Goal: Understand process/instructions

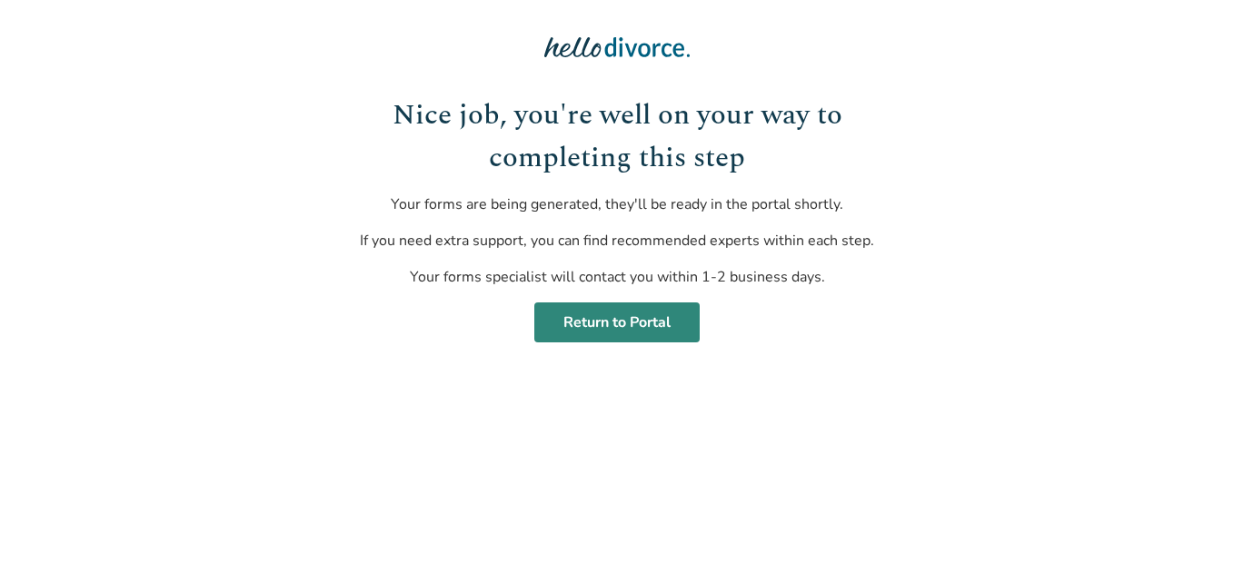
click at [651, 330] on link "Return to Portal" at bounding box center [616, 323] width 165 height 40
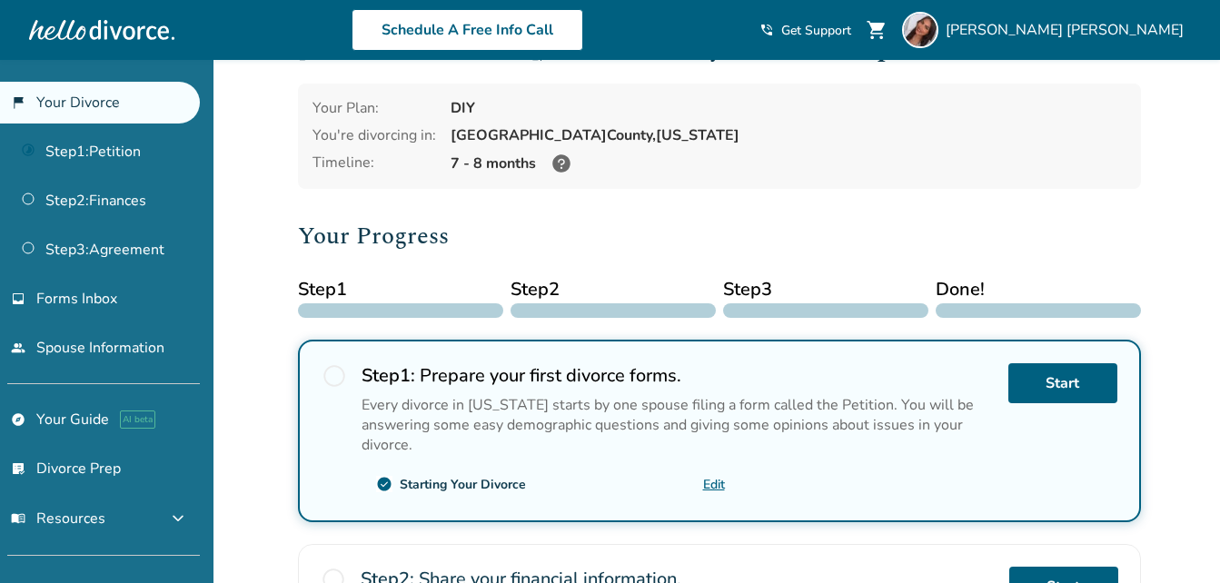
scroll to position [65, 0]
click at [569, 157] on icon at bounding box center [562, 164] width 22 height 22
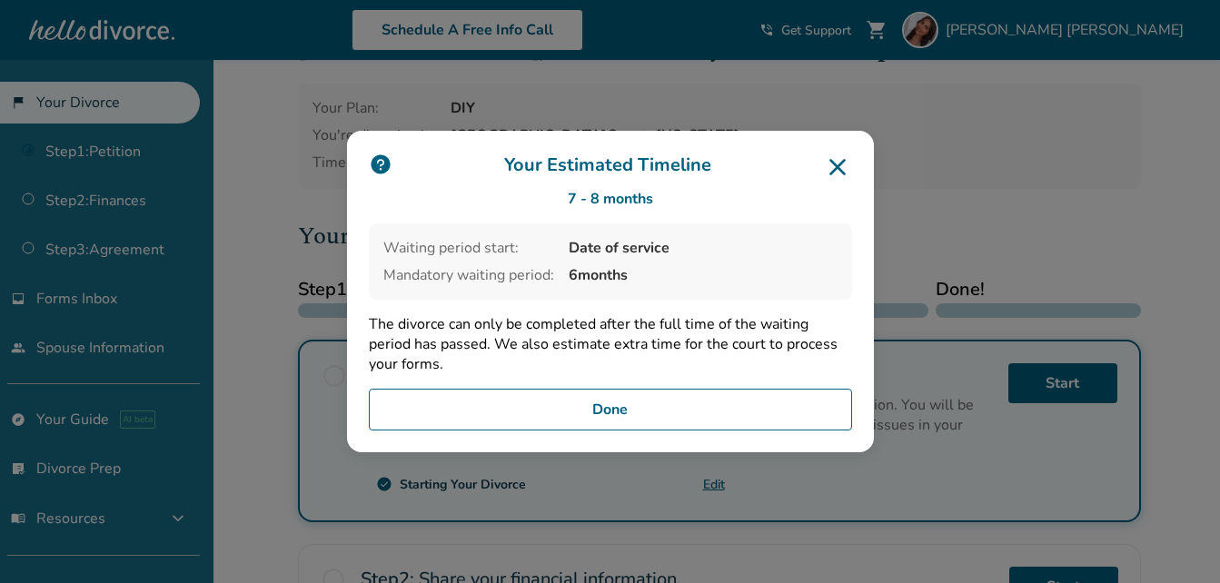
click at [770, 404] on button "Done" at bounding box center [610, 410] width 483 height 42
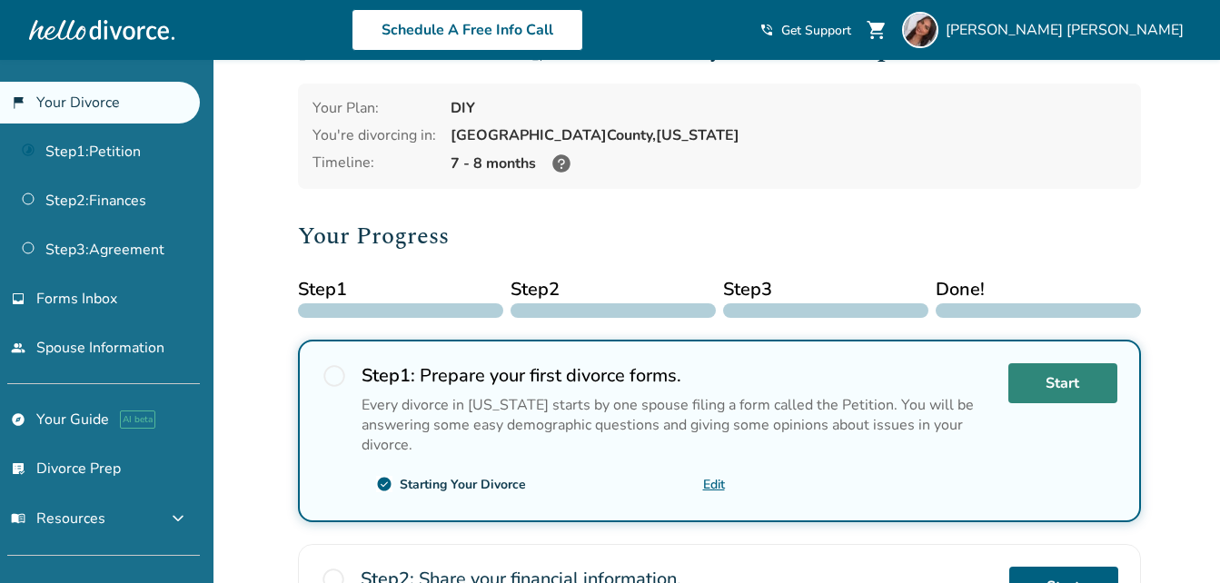
click at [1052, 397] on link "Start" at bounding box center [1062, 383] width 109 height 40
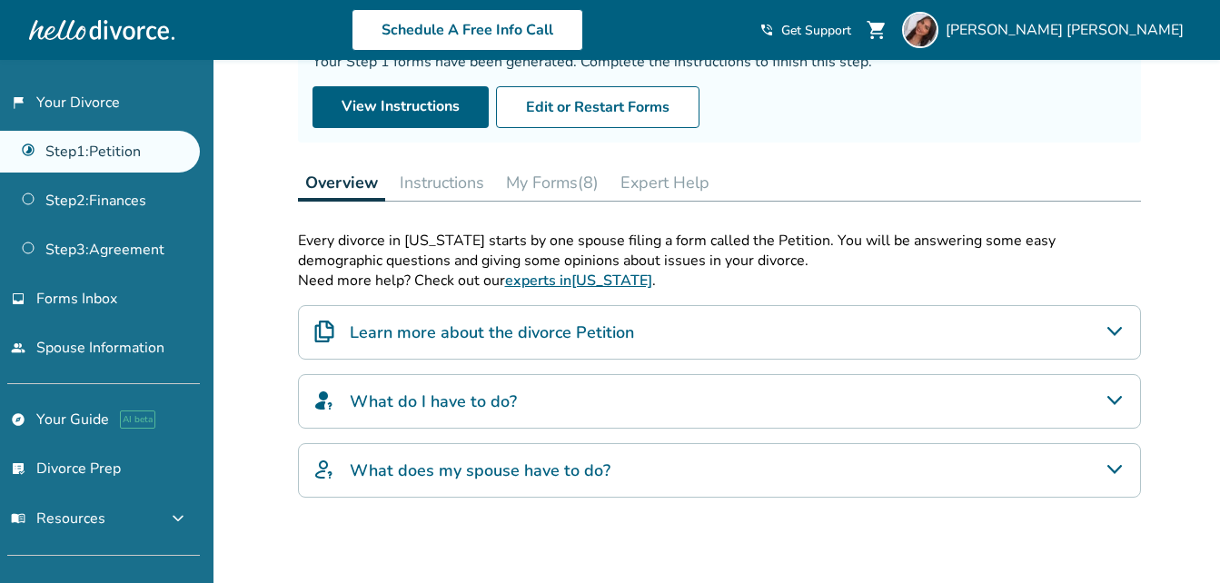
scroll to position [178, 0]
click at [601, 415] on div "What do I have to do?" at bounding box center [719, 400] width 843 height 55
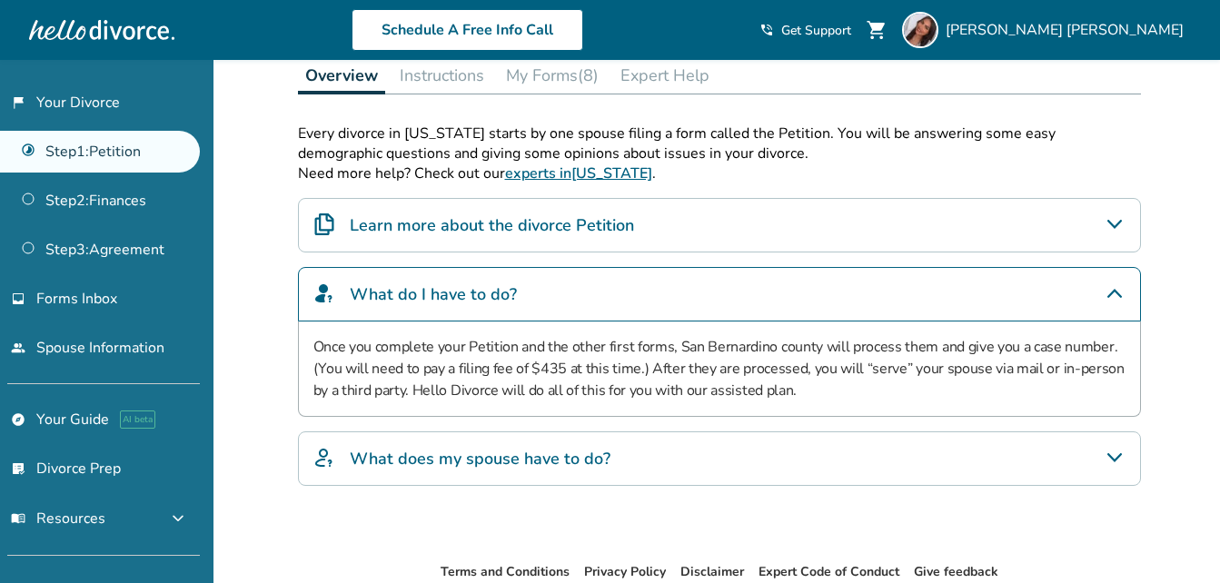
scroll to position [285, 0]
click at [603, 462] on h4 "What does my spouse have to do?" at bounding box center [480, 458] width 261 height 24
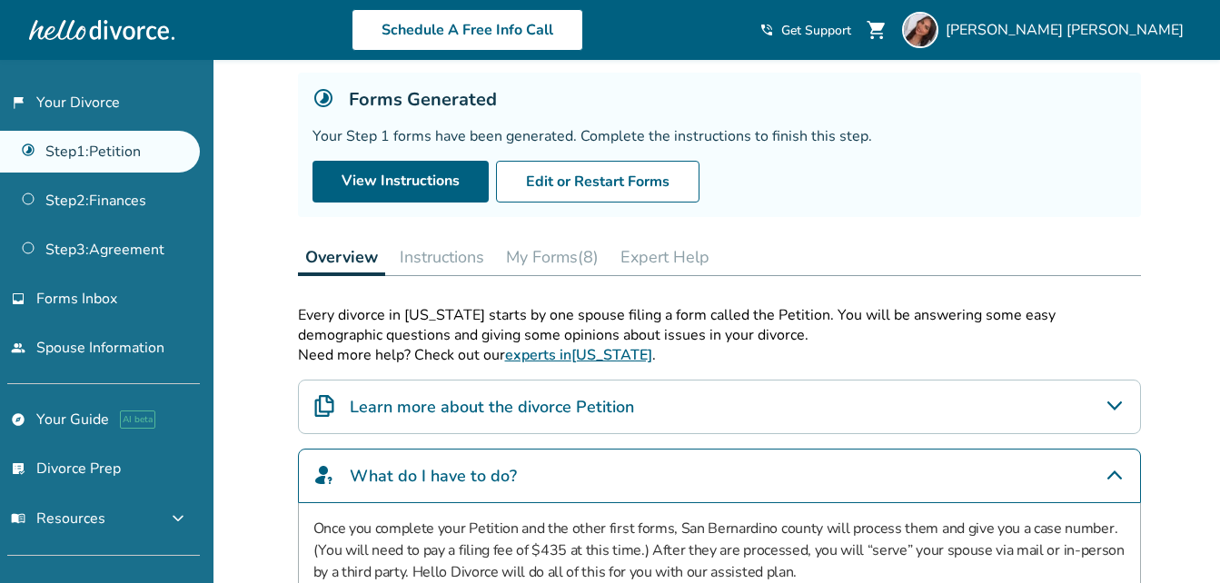
scroll to position [99, 0]
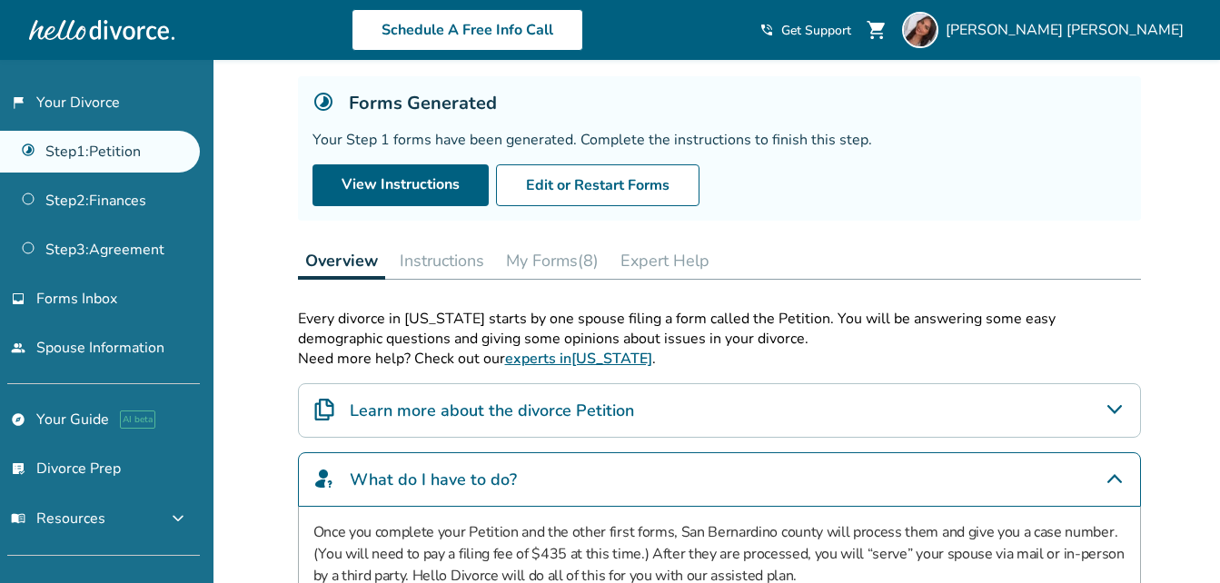
click at [447, 255] on button "Instructions" at bounding box center [441, 261] width 99 height 36
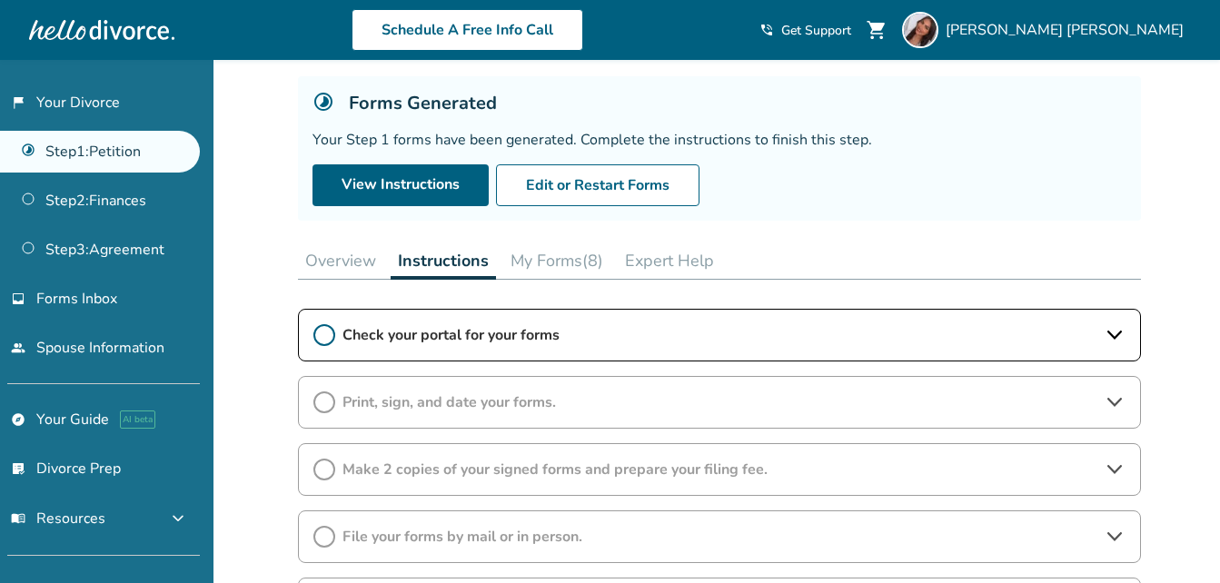
click at [528, 347] on div "Check your portal for your forms" at bounding box center [719, 335] width 843 height 53
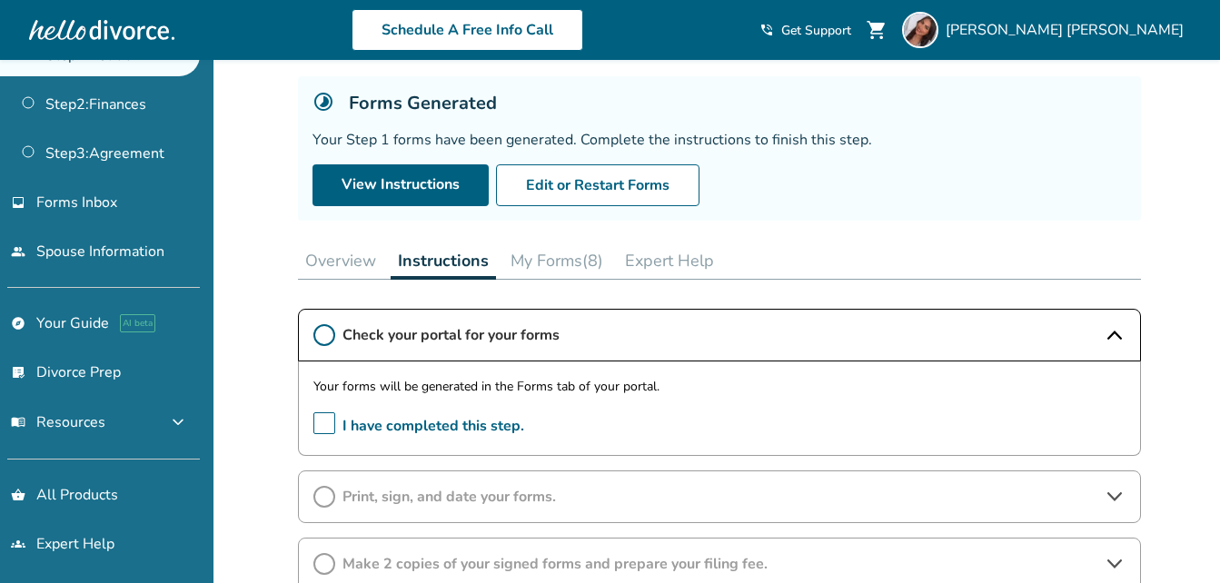
scroll to position [100, 0]
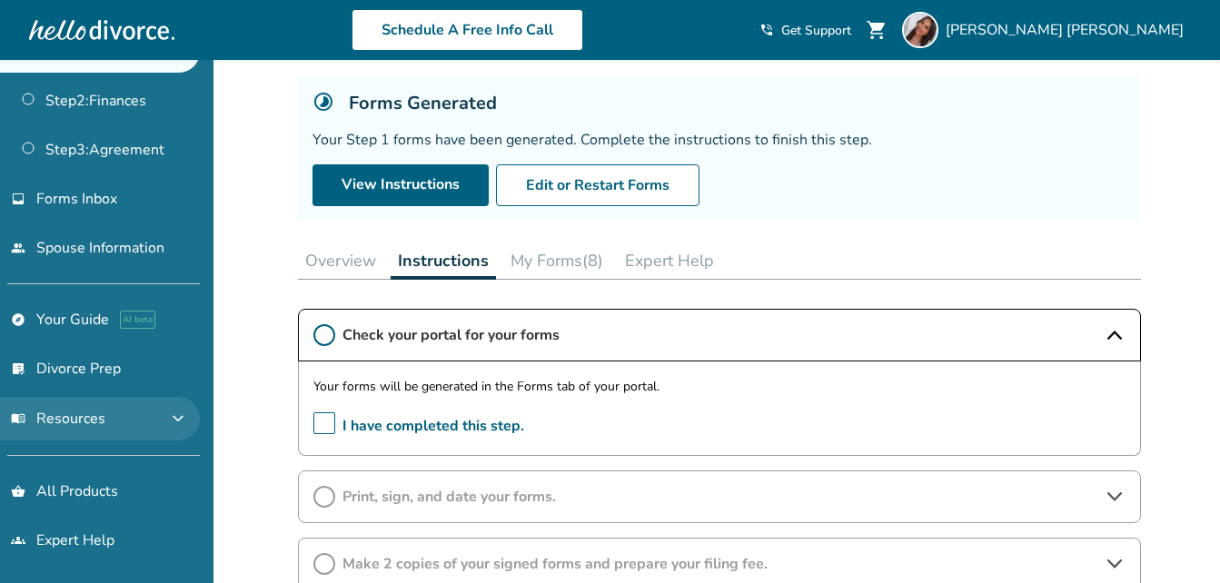
click at [163, 415] on button "menu_book Resources expand_more" at bounding box center [100, 419] width 200 height 44
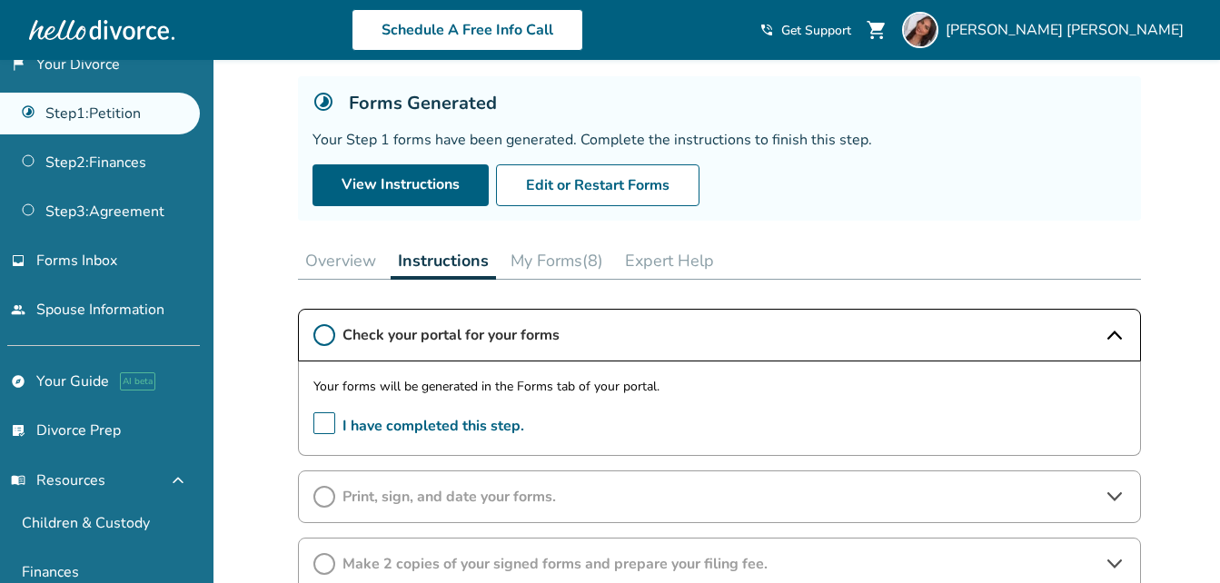
scroll to position [0, 0]
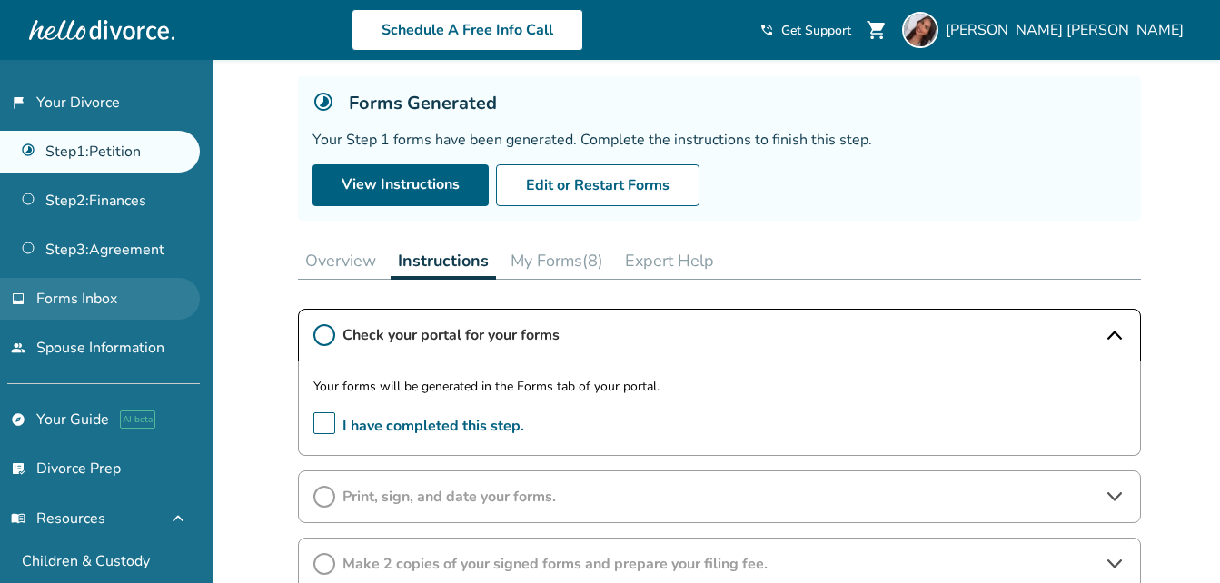
click at [75, 297] on span "Forms Inbox" at bounding box center [76, 299] width 81 height 20
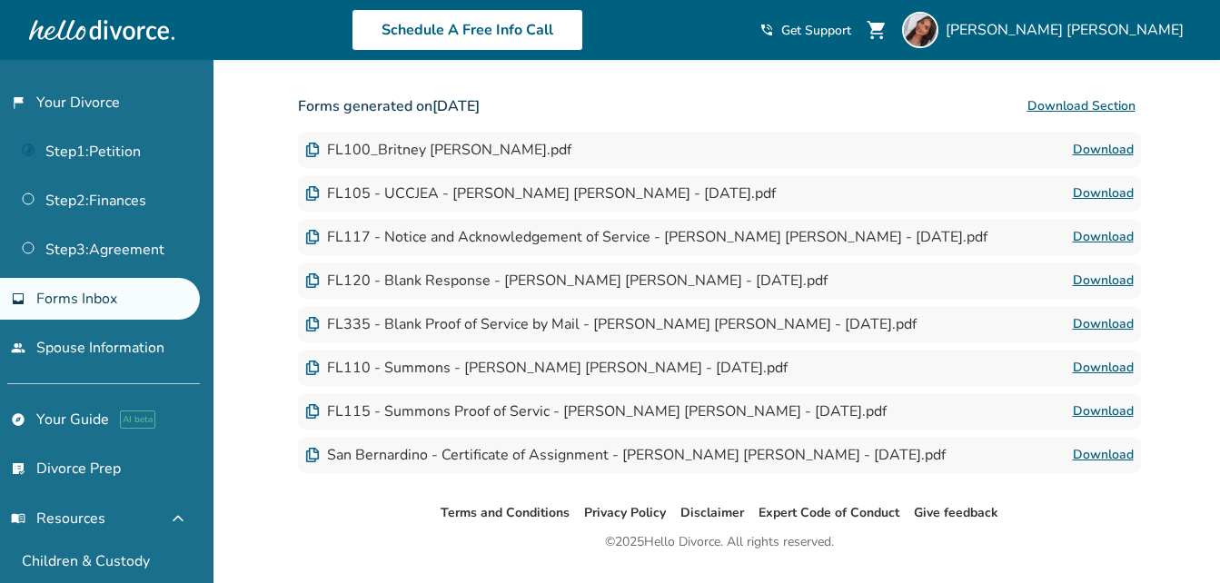
scroll to position [325, 0]
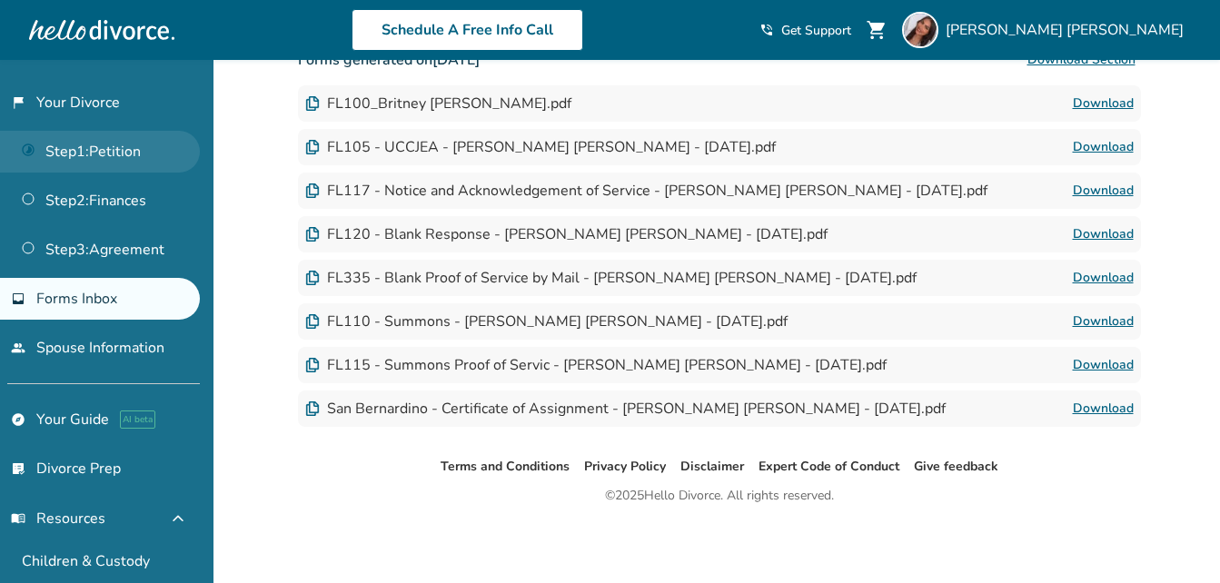
click at [132, 161] on link "Step 1 : Petition" at bounding box center [100, 152] width 200 height 42
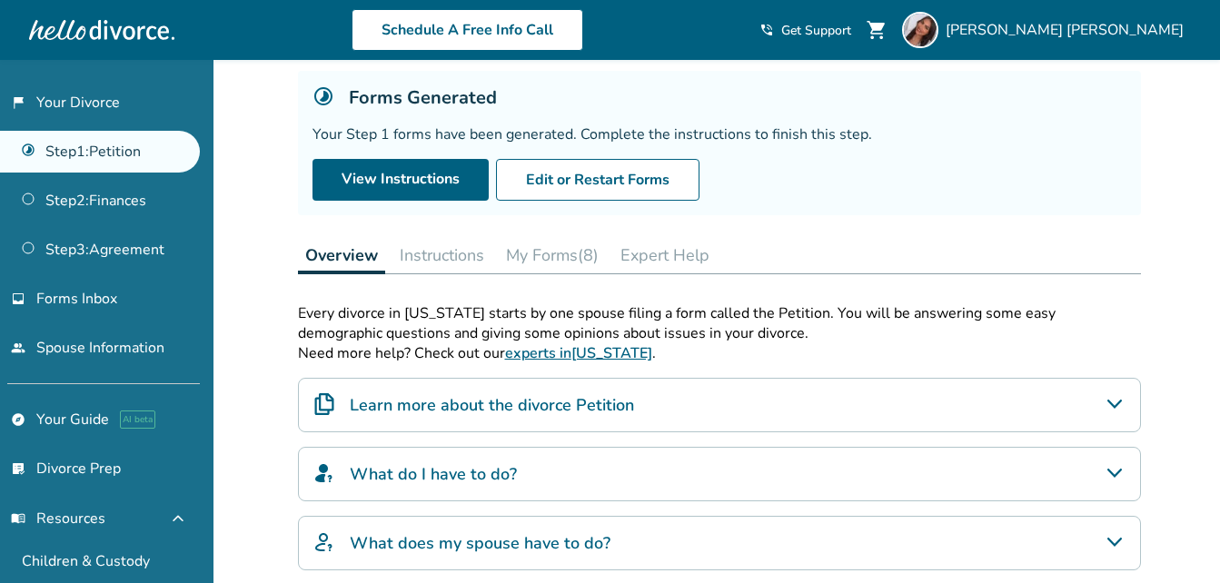
scroll to position [105, 0]
click at [444, 255] on button "Instructions" at bounding box center [441, 254] width 99 height 36
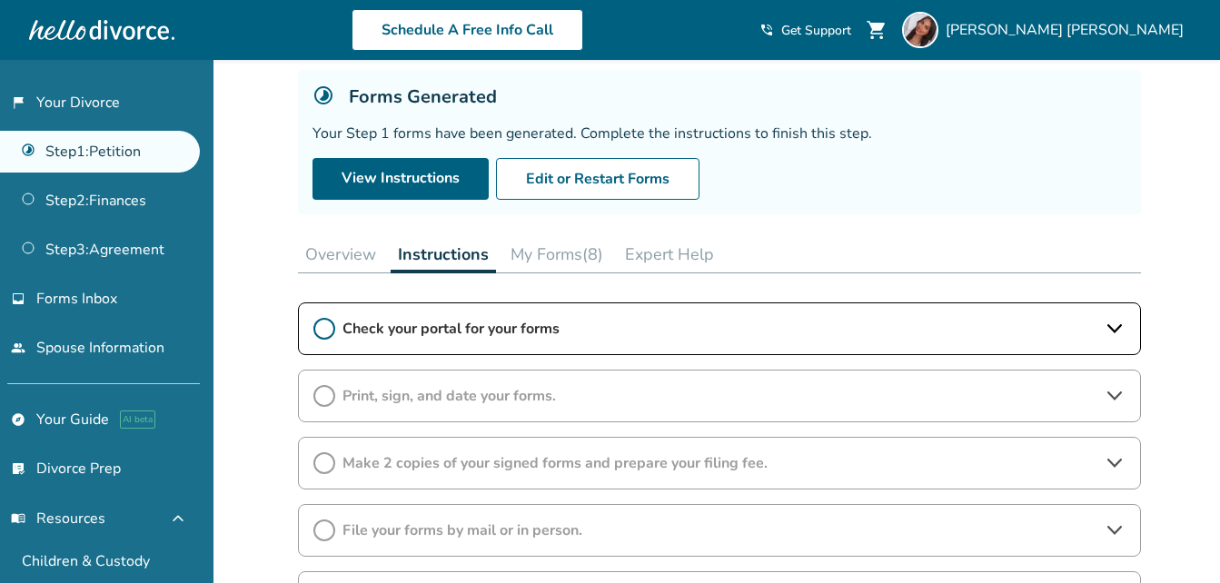
click at [437, 341] on div "Check your portal for your forms" at bounding box center [719, 329] width 843 height 53
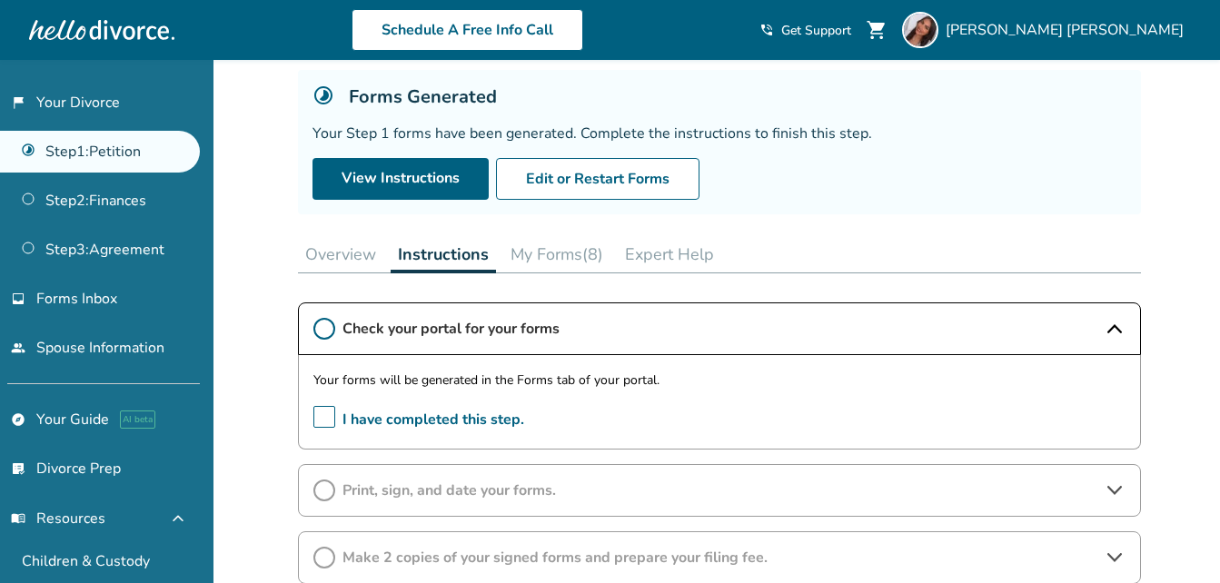
click at [326, 421] on span "I have completed this step." at bounding box center [418, 420] width 211 height 28
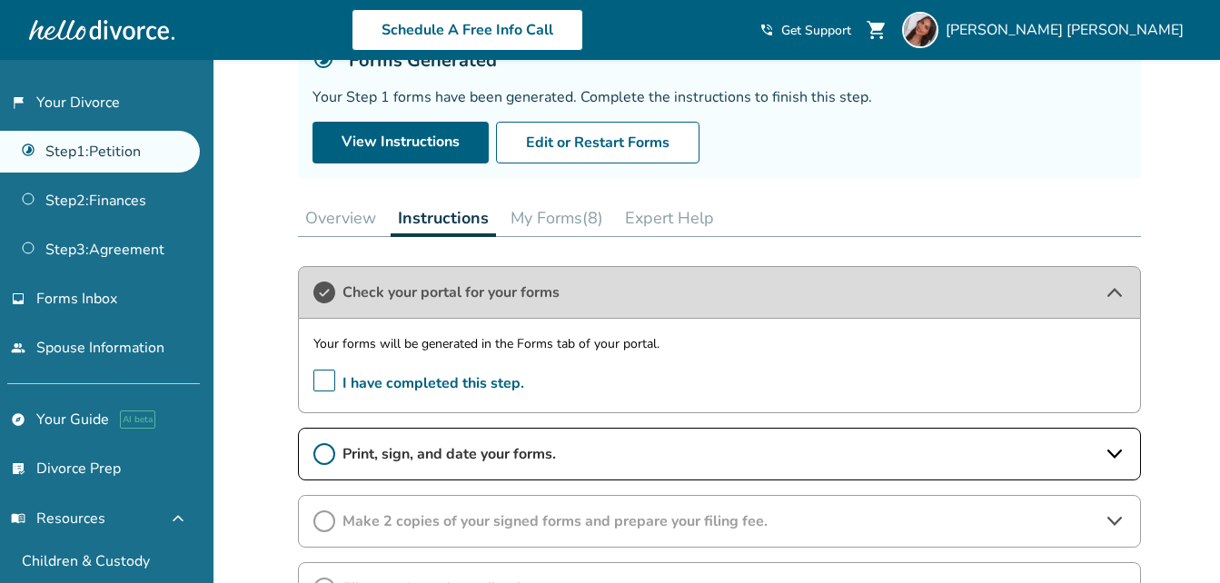
scroll to position [144, 0]
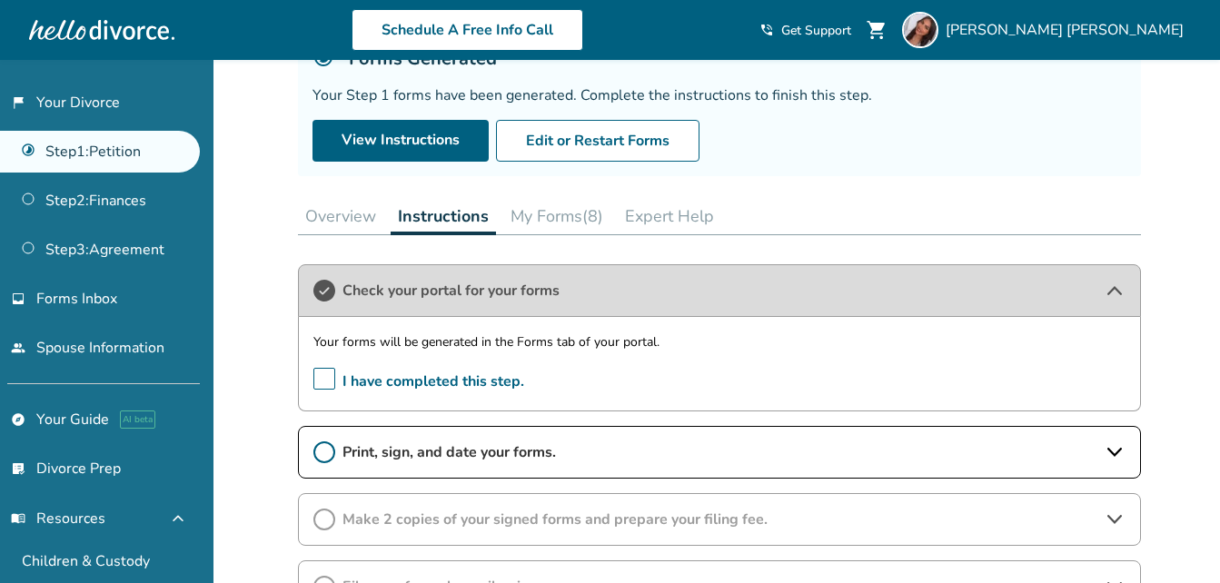
click at [530, 222] on button "My Forms (8)" at bounding box center [556, 216] width 107 height 36
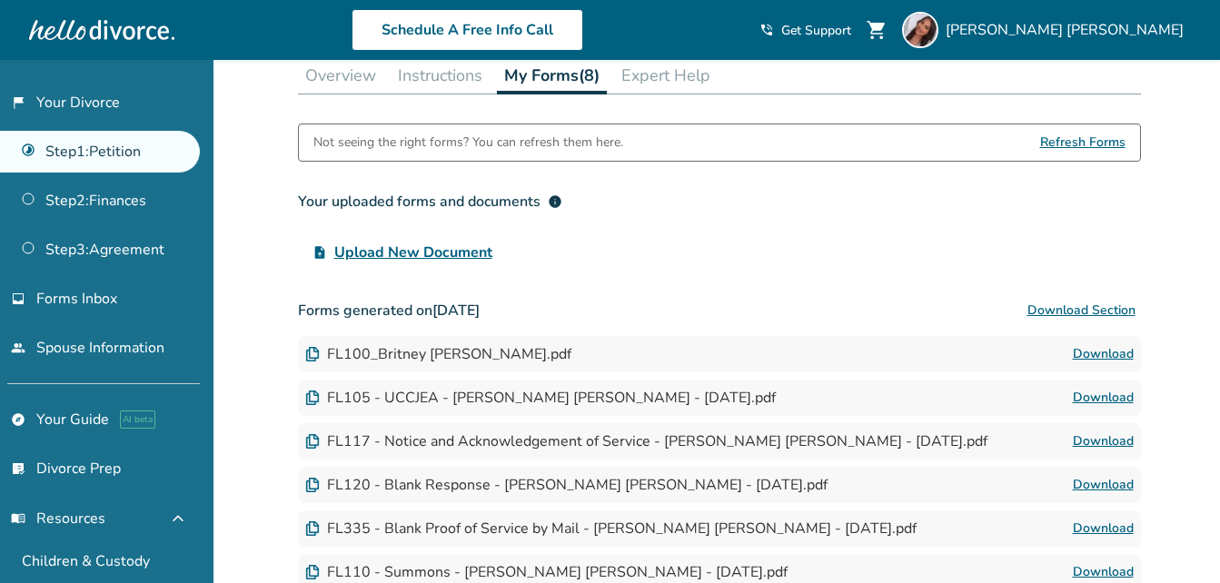
scroll to position [289, 0]
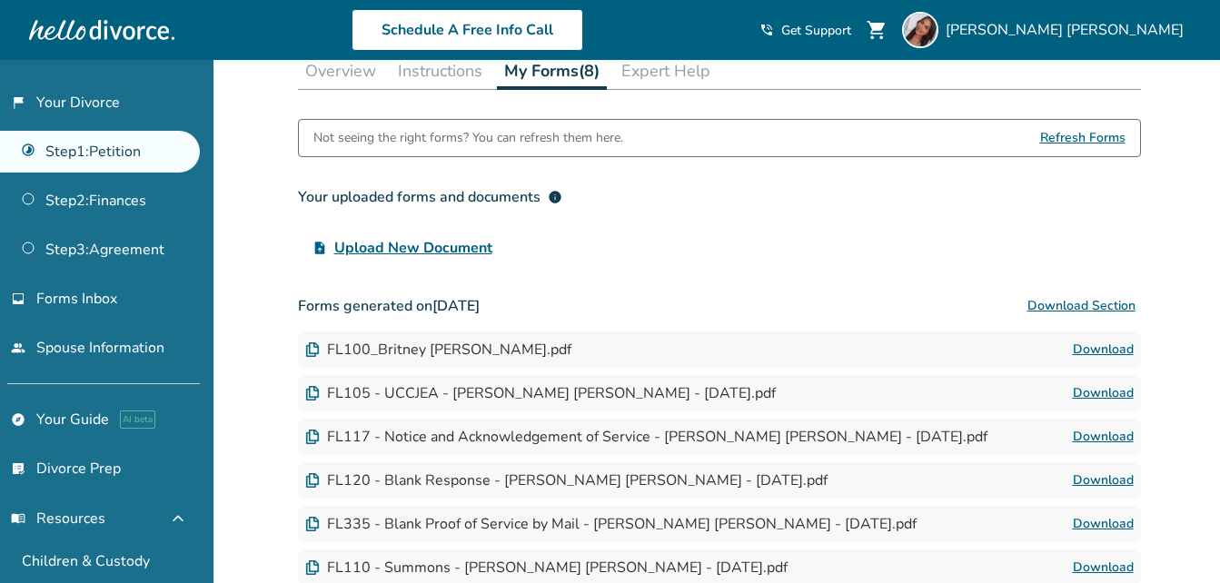
click at [1108, 361] on div "FL100_Britney [PERSON_NAME].pdf Download" at bounding box center [719, 350] width 843 height 36
click at [1104, 343] on link "Download" at bounding box center [1103, 350] width 61 height 22
click at [451, 75] on button "Instructions" at bounding box center [440, 71] width 99 height 36
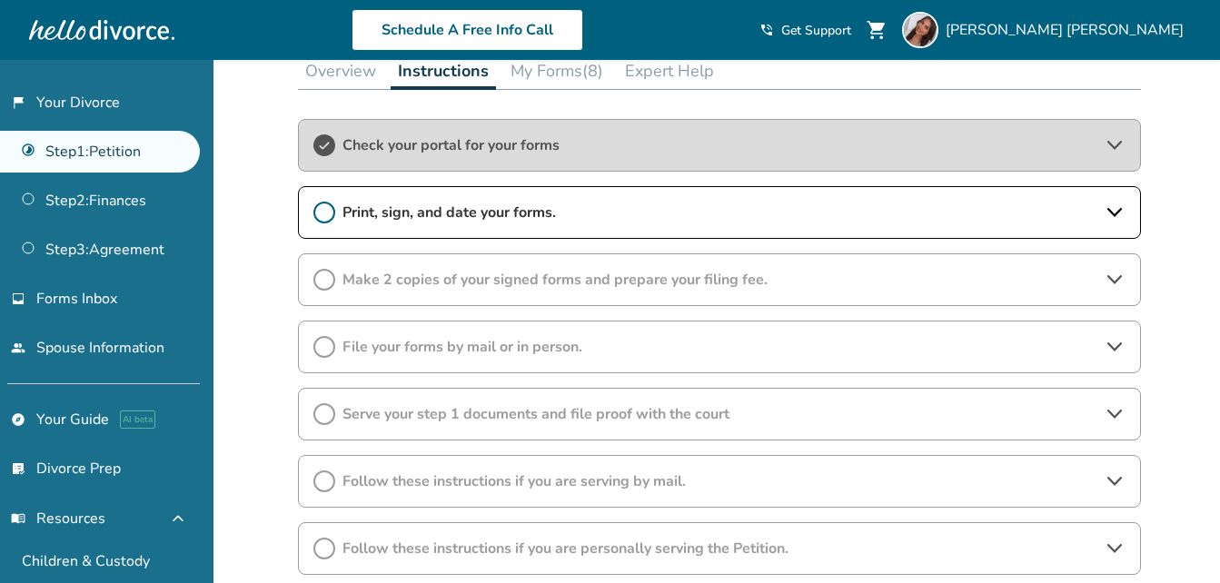
click at [1120, 210] on icon at bounding box center [1114, 212] width 15 height 9
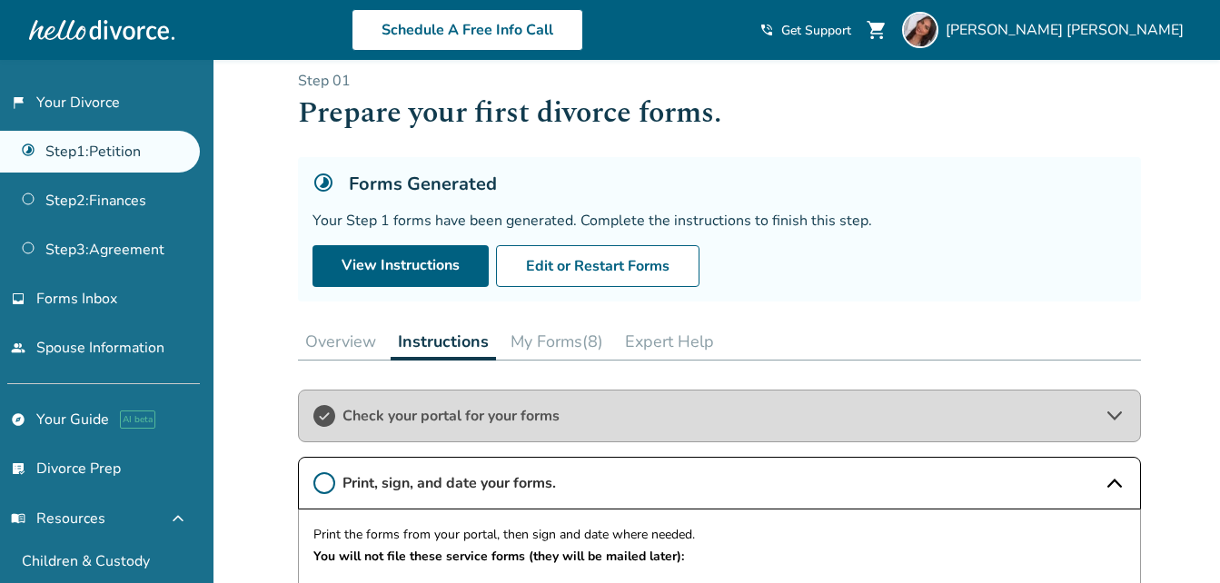
scroll to position [17, 0]
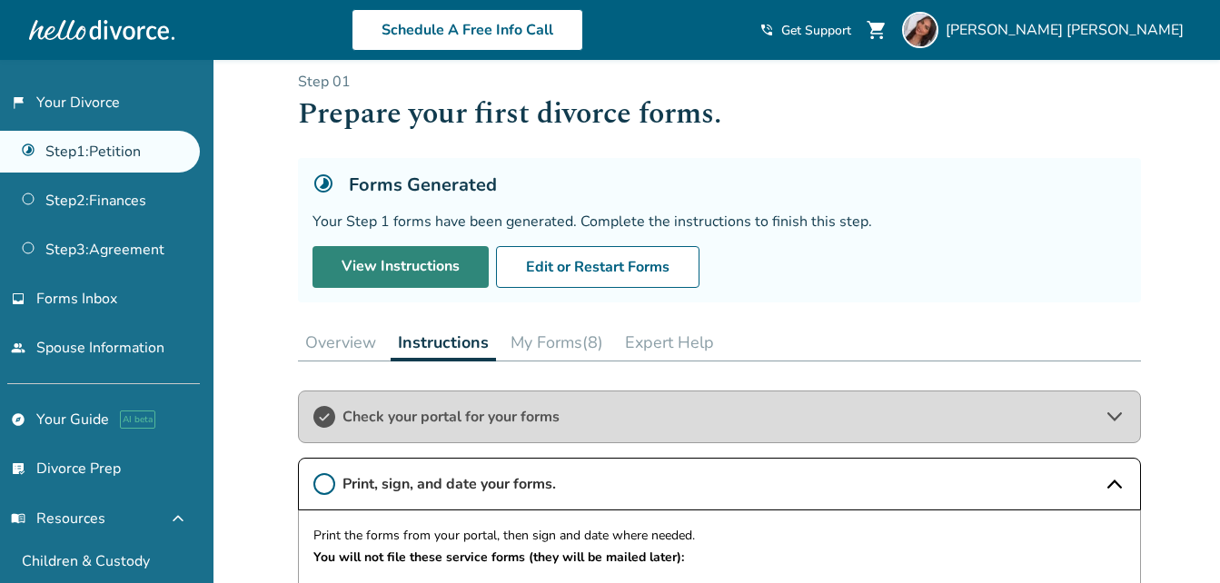
click at [398, 284] on link "View Instructions" at bounding box center [401, 267] width 176 height 42
click at [425, 256] on link "View Instructions" at bounding box center [401, 267] width 176 height 42
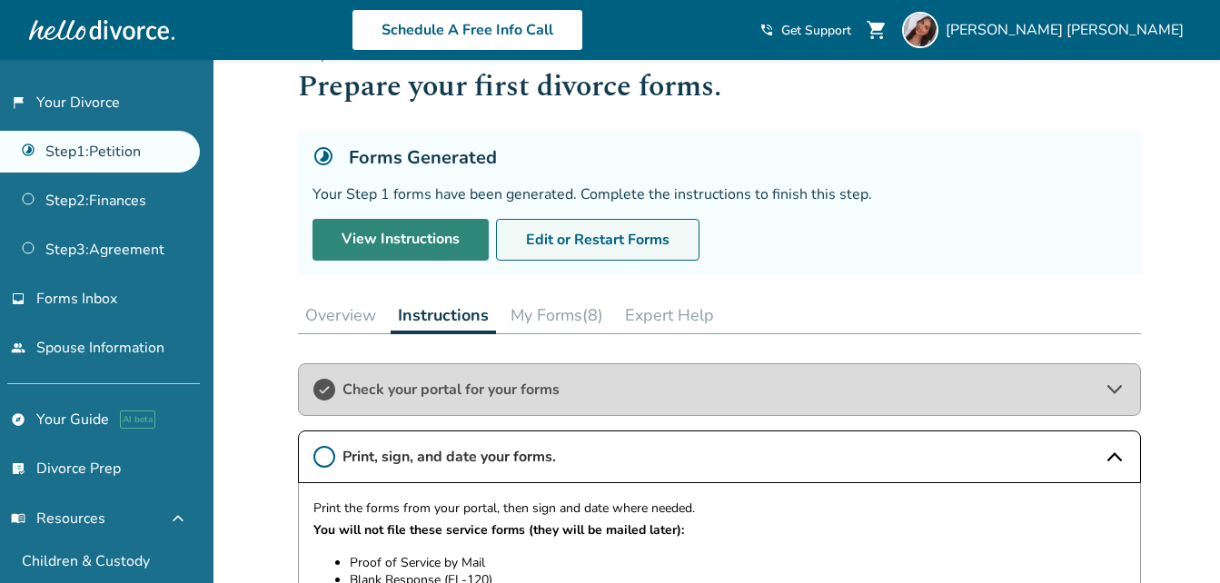
scroll to position [46, 0]
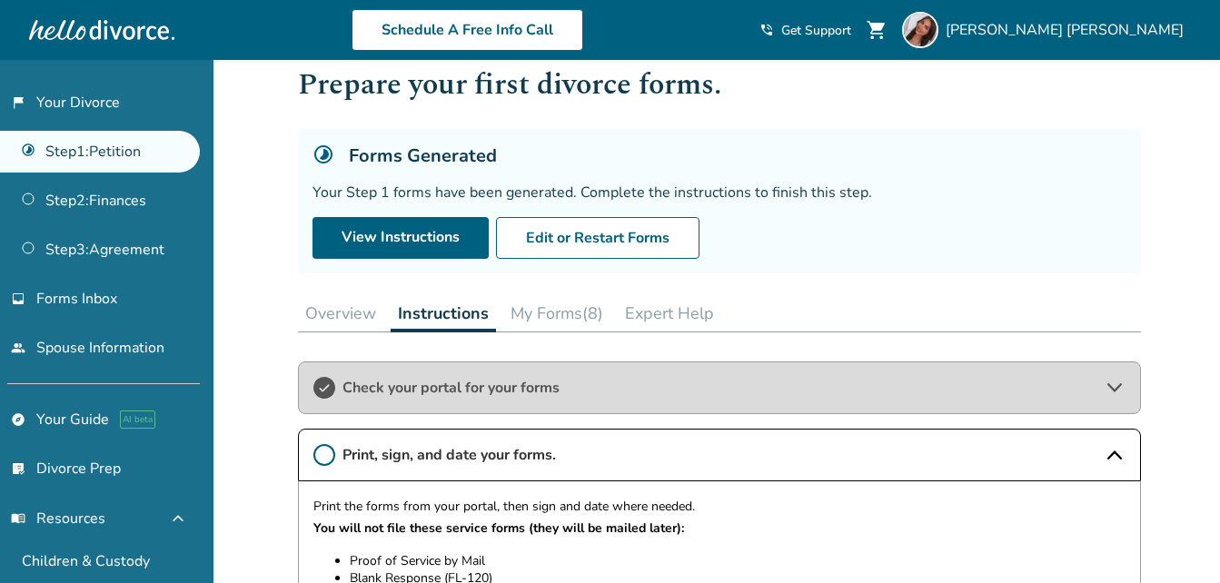
click at [579, 313] on button "My Forms (8)" at bounding box center [556, 313] width 107 height 36
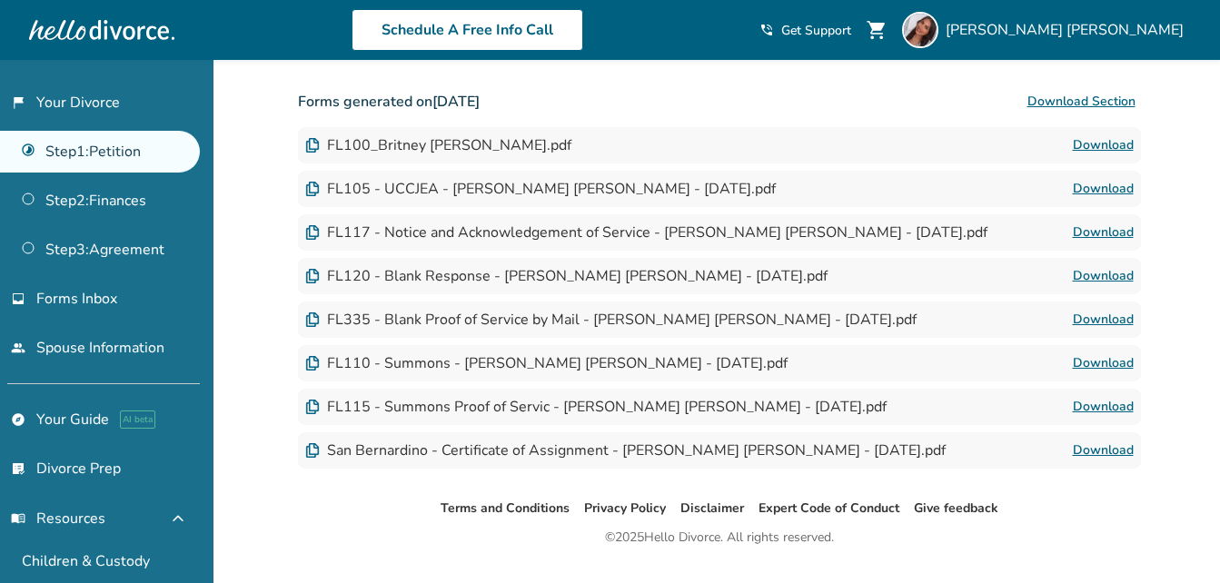
scroll to position [495, 0]
click at [1088, 186] on link "Download" at bounding box center [1103, 187] width 61 height 22
click at [1113, 230] on link "Download" at bounding box center [1103, 231] width 61 height 22
click at [1097, 263] on link "Download" at bounding box center [1103, 274] width 61 height 22
click at [1102, 358] on link "Download" at bounding box center [1103, 362] width 61 height 22
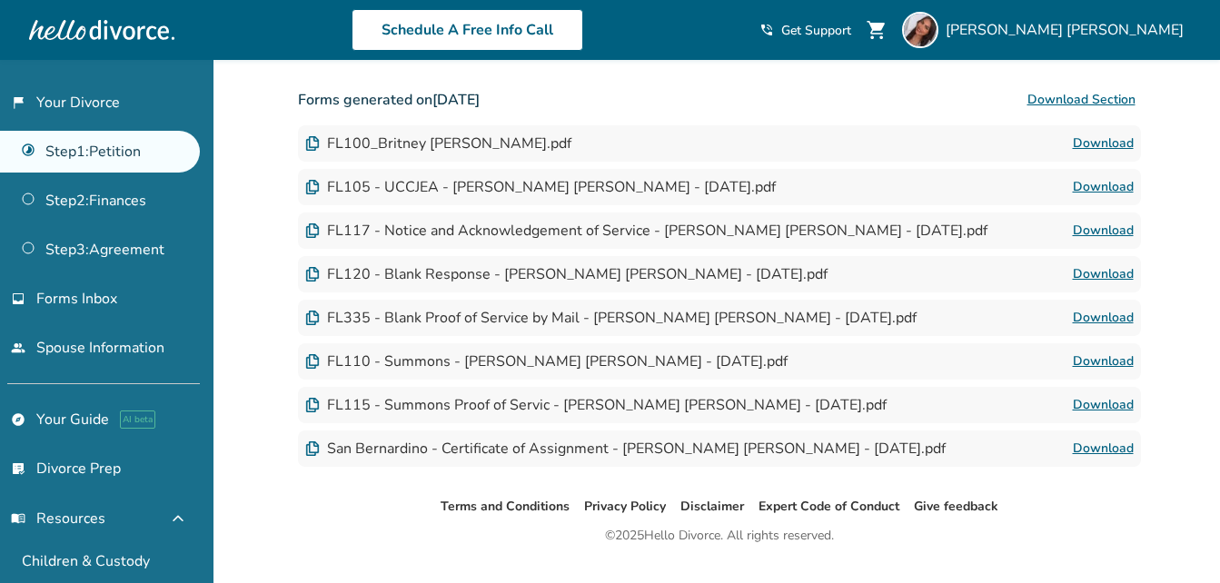
click at [1102, 406] on link "Download" at bounding box center [1103, 405] width 61 height 22
click at [1098, 441] on link "Download" at bounding box center [1103, 449] width 61 height 22
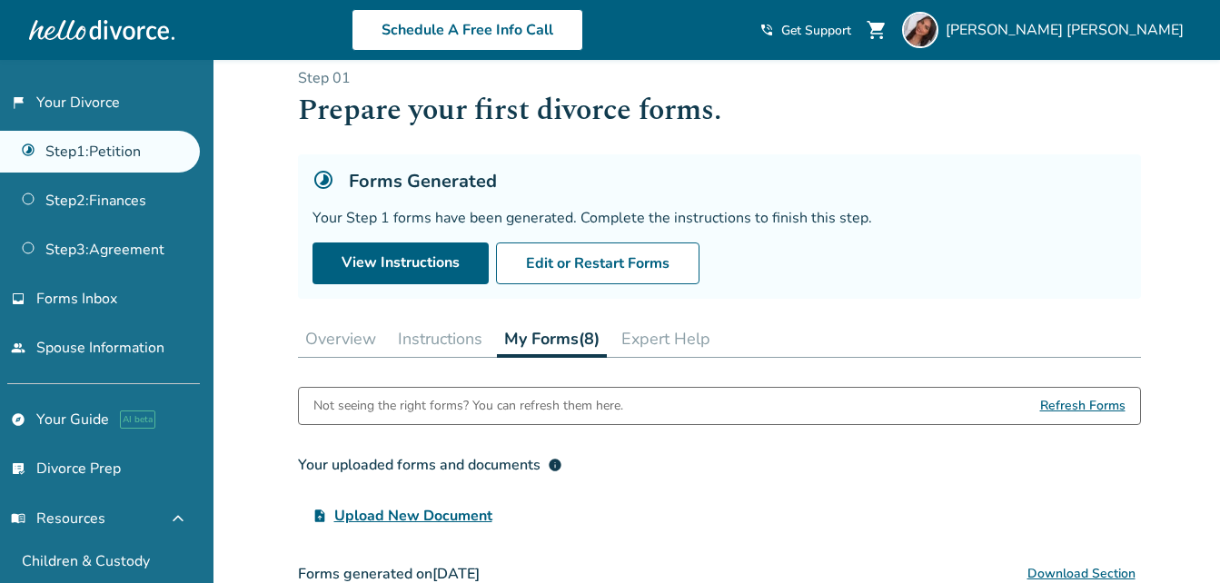
scroll to position [0, 0]
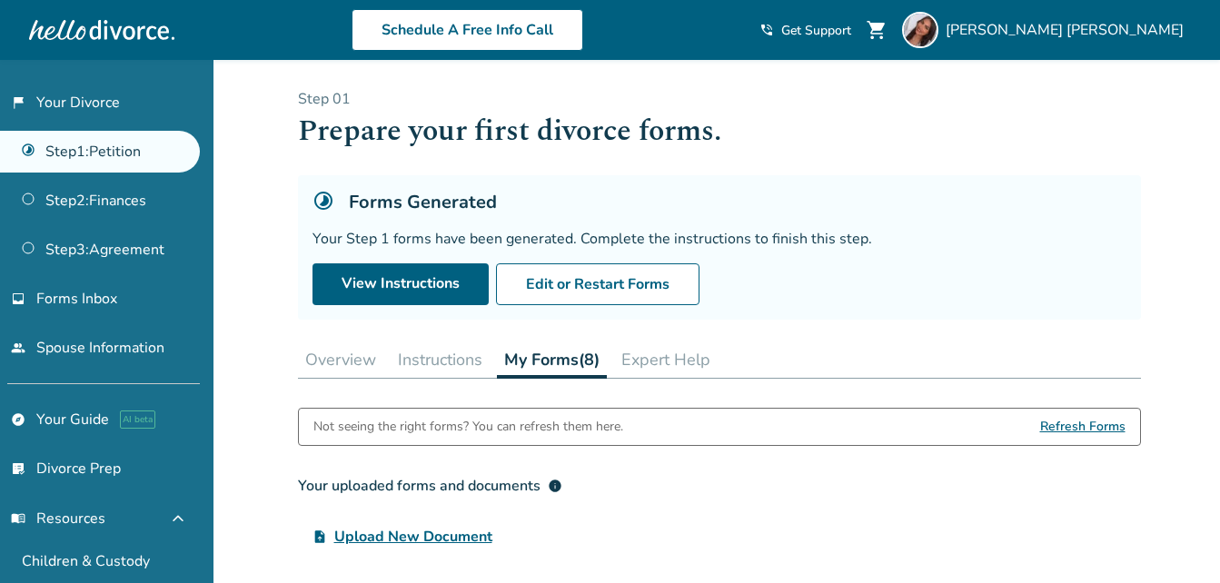
click at [439, 370] on button "Instructions" at bounding box center [440, 360] width 99 height 36
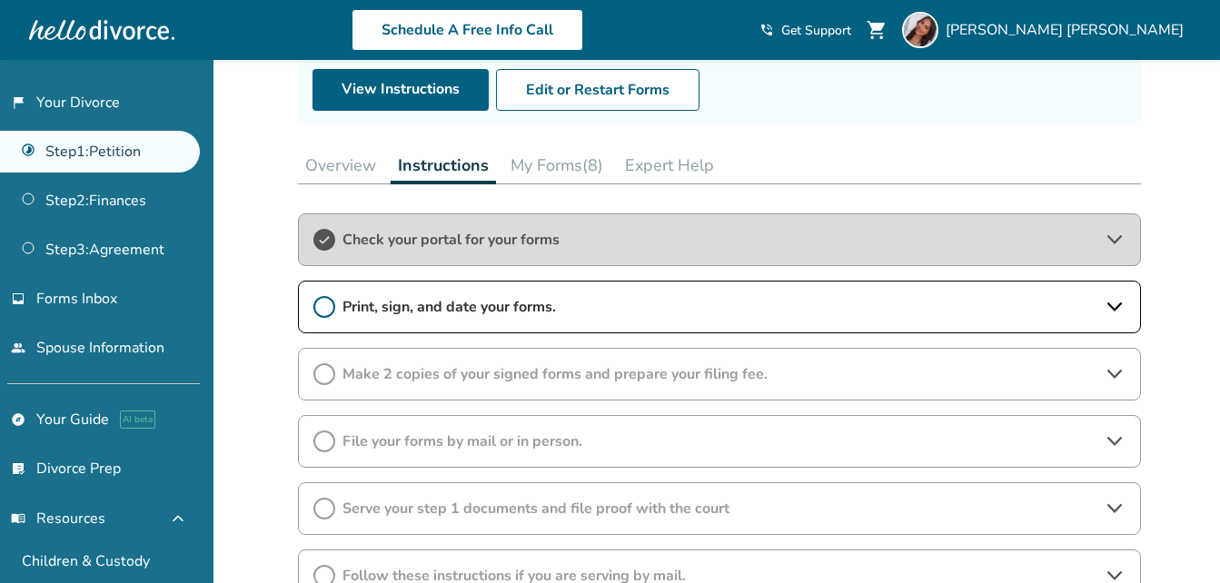
scroll to position [196, 0]
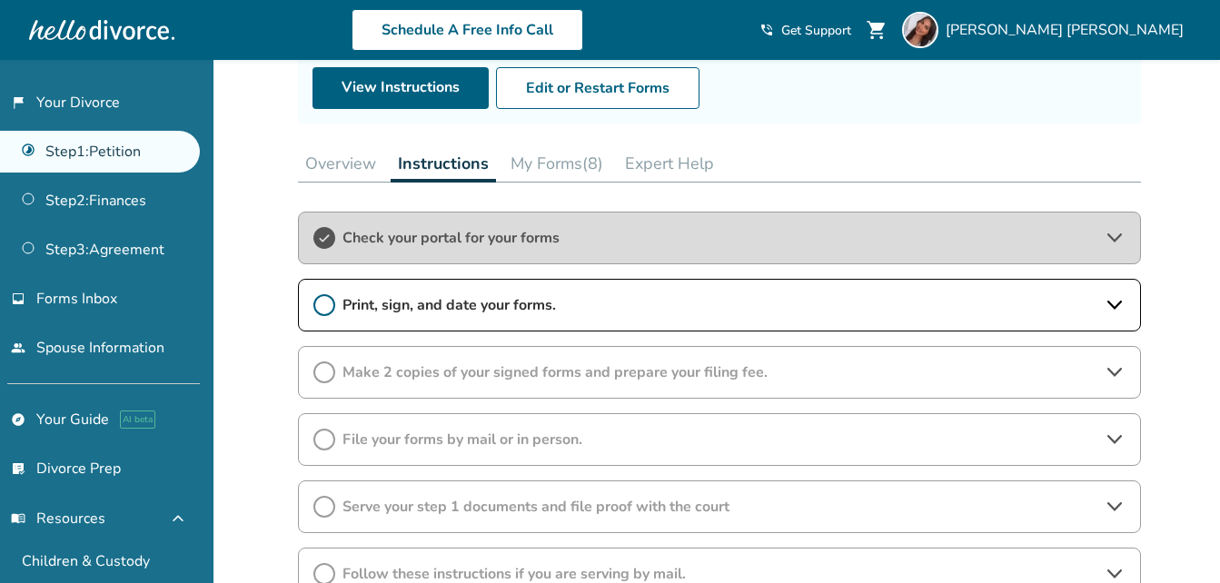
click at [546, 312] on span "Print, sign, and date your forms." at bounding box center [720, 305] width 754 height 20
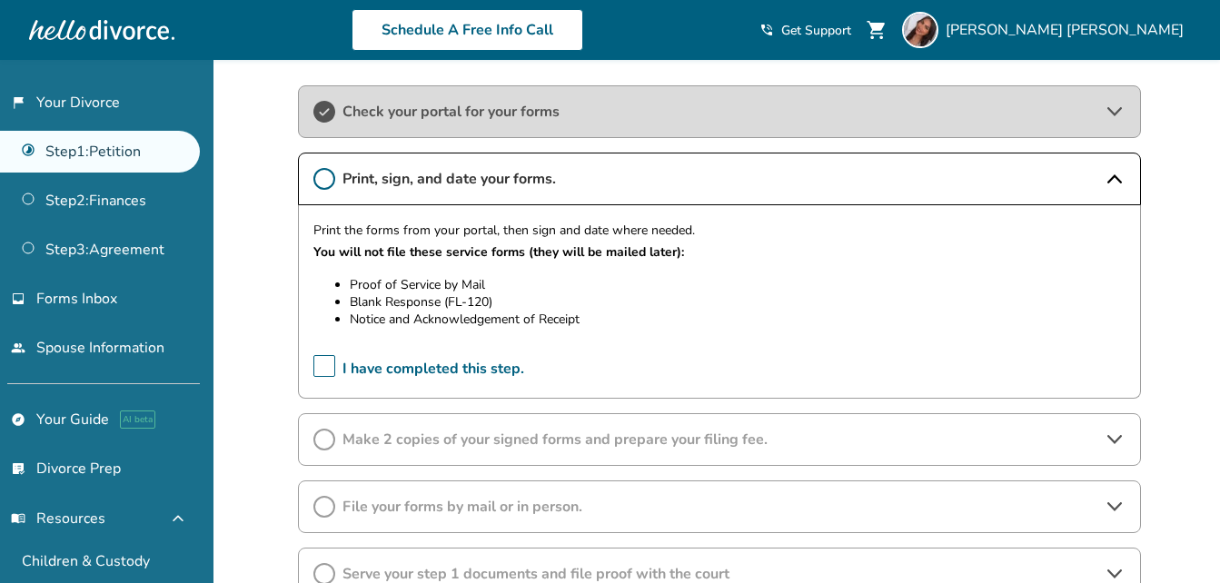
scroll to position [323, 0]
click at [561, 429] on span "Make 2 copies of your signed forms and prepare your filing fee." at bounding box center [720, 439] width 754 height 20
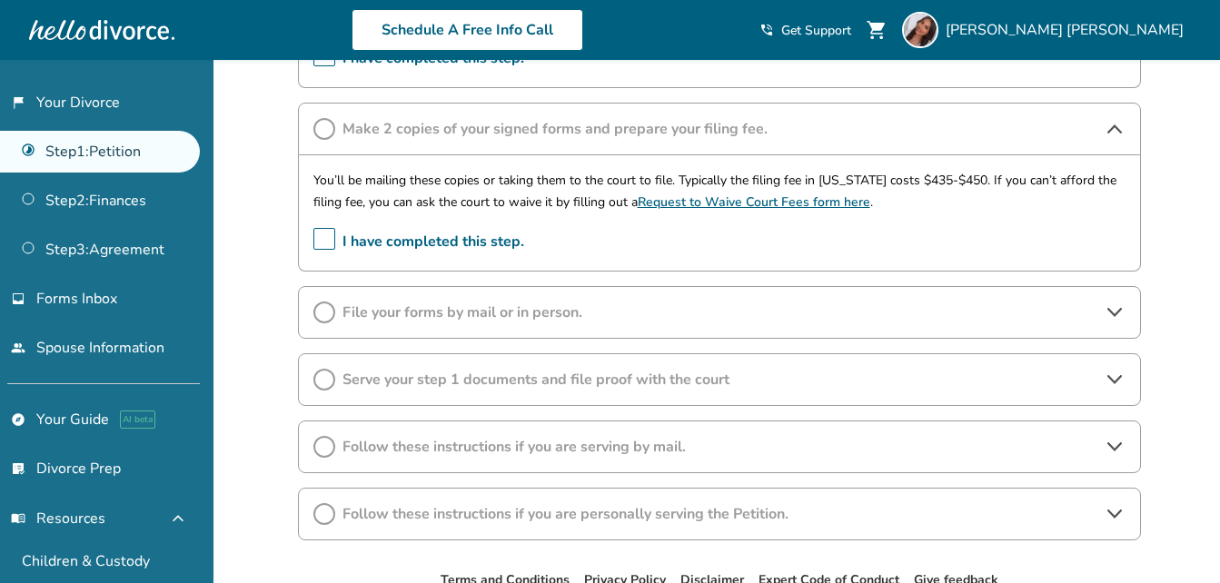
scroll to position [634, 0]
click at [478, 313] on span "File your forms by mail or in person." at bounding box center [720, 312] width 754 height 20
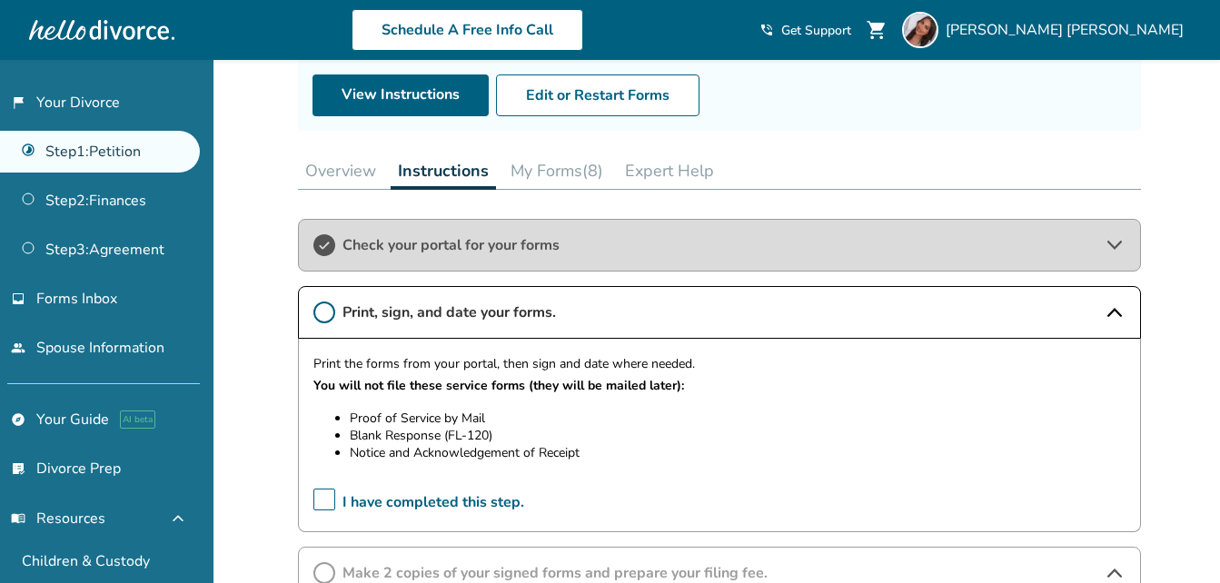
scroll to position [188, 0]
click at [574, 172] on button "My Forms (8)" at bounding box center [556, 172] width 107 height 36
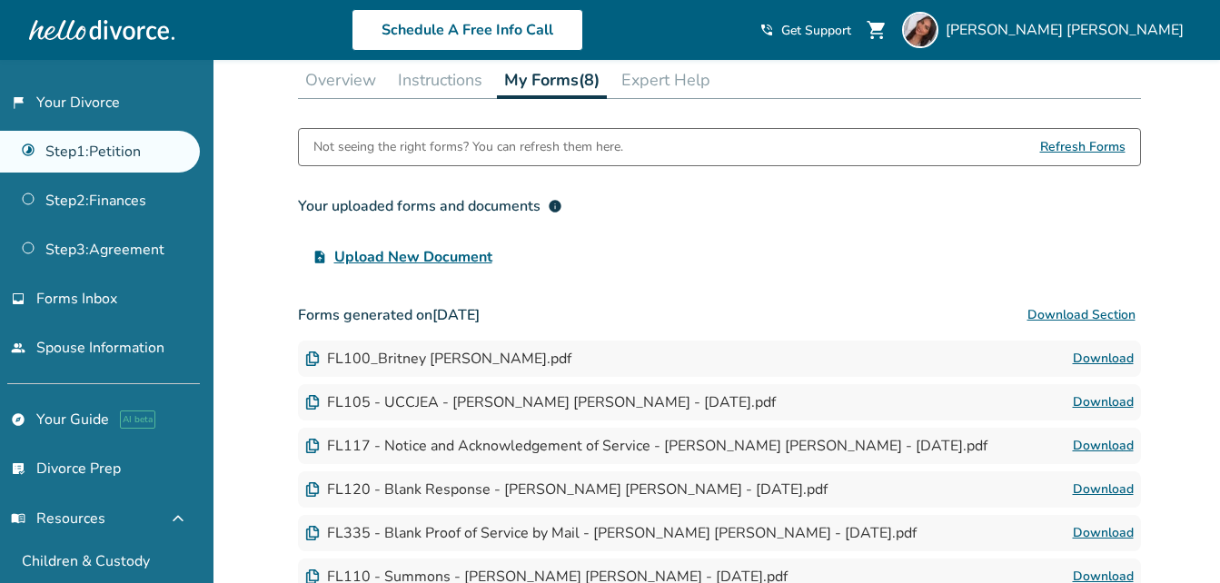
scroll to position [273, 0]
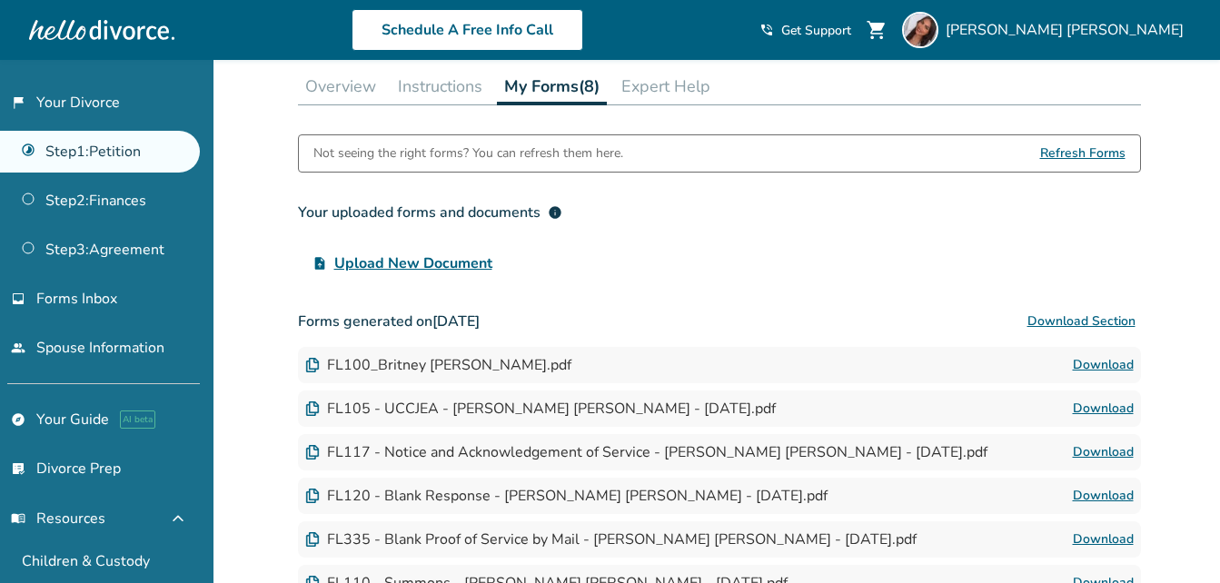
click at [447, 90] on button "Instructions" at bounding box center [440, 86] width 99 height 36
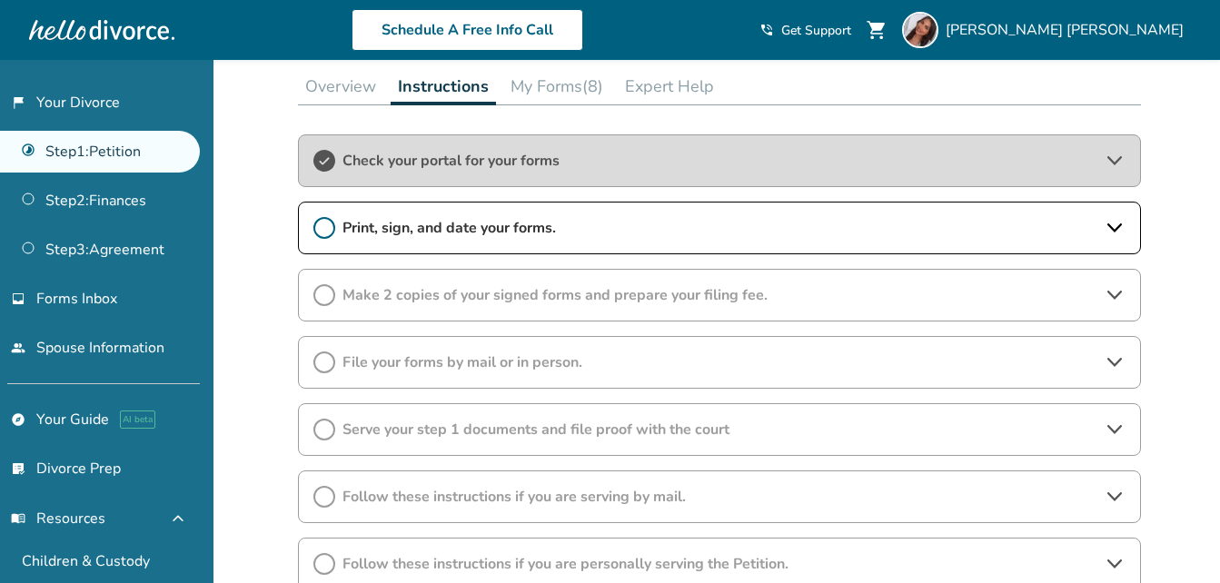
click at [510, 234] on span "Print, sign, and date your forms." at bounding box center [720, 228] width 754 height 20
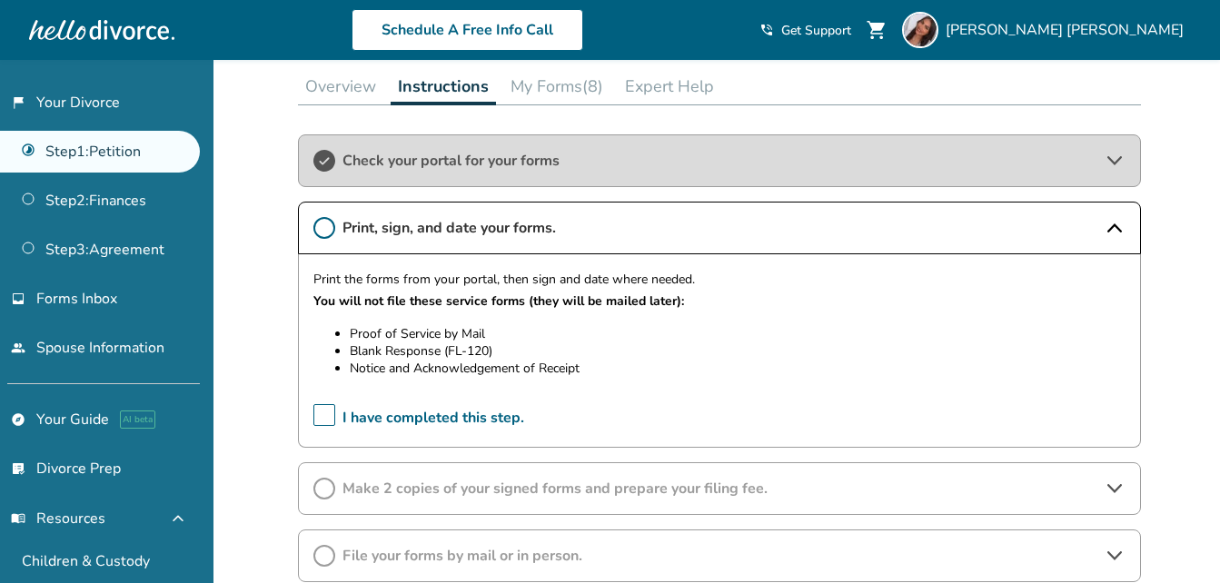
click at [555, 76] on button "My Forms (8)" at bounding box center [556, 86] width 107 height 36
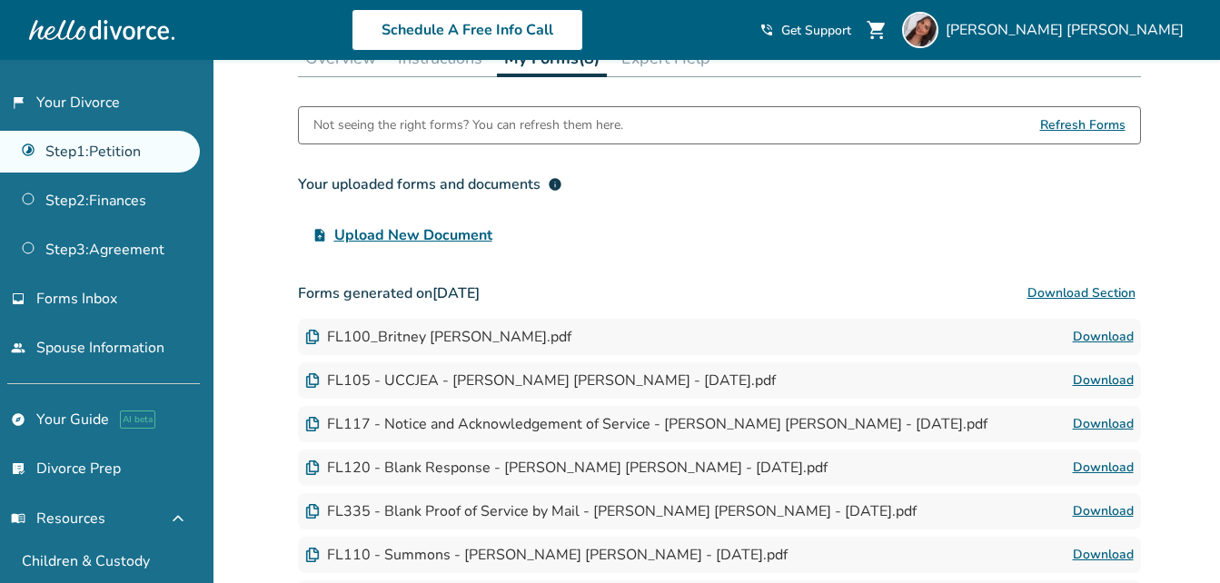
scroll to position [273, 0]
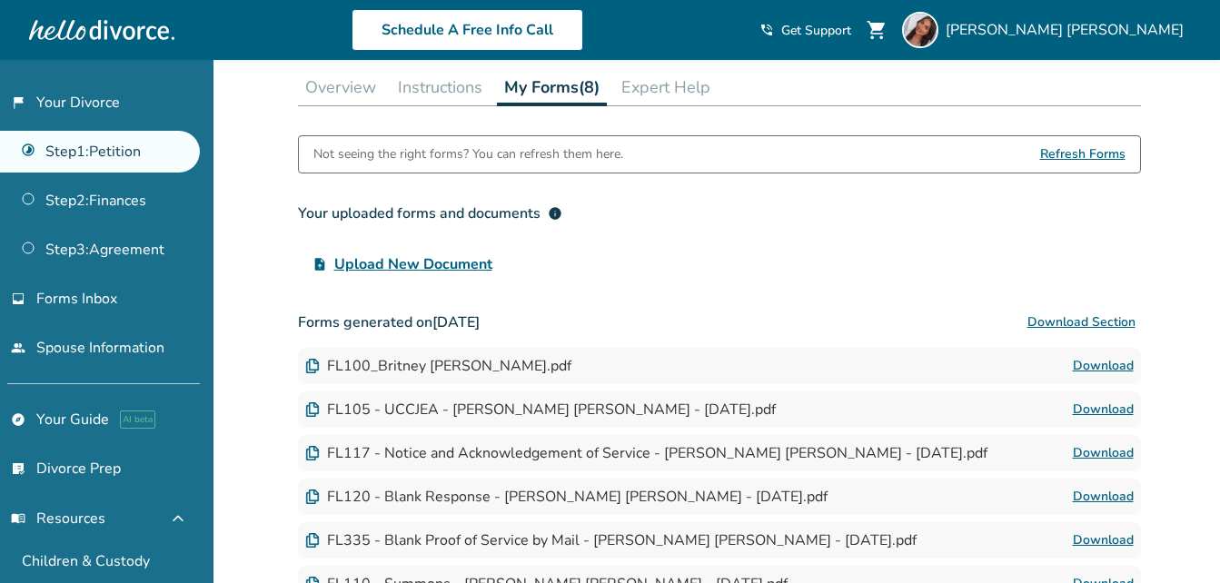
click at [454, 86] on button "Instructions" at bounding box center [440, 87] width 99 height 36
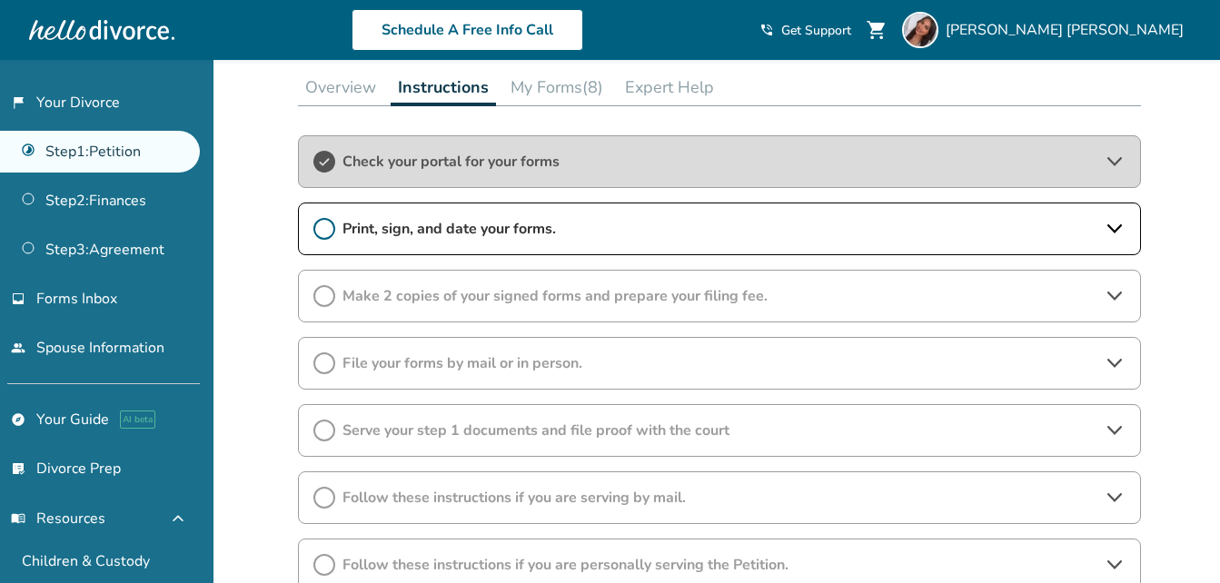
click at [555, 252] on div "Print, sign, and date your forms." at bounding box center [719, 229] width 843 height 53
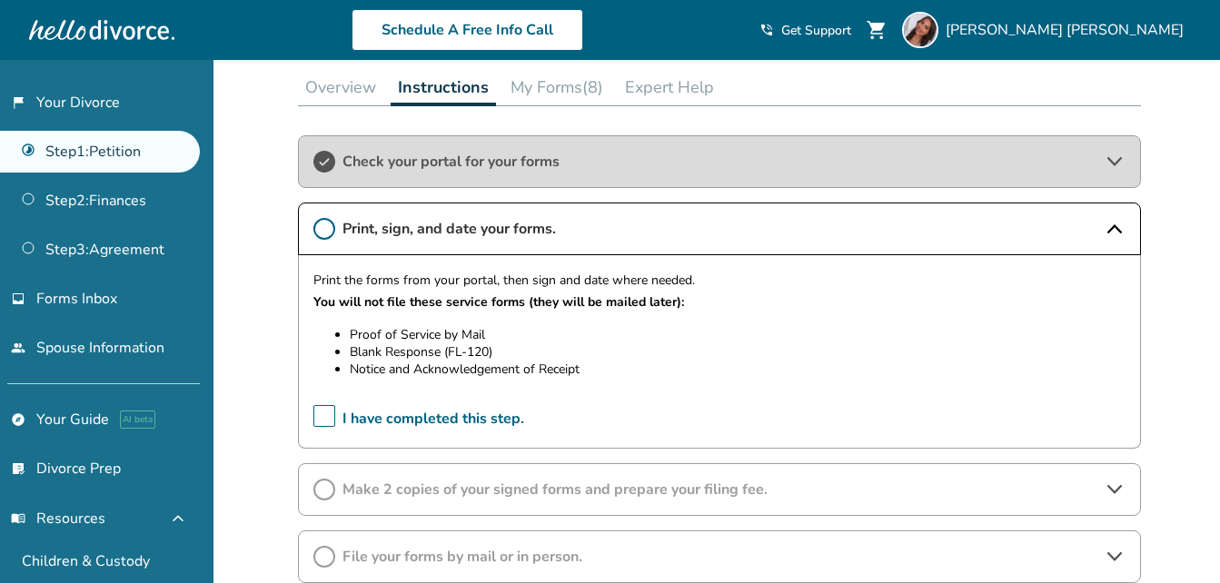
click at [569, 82] on button "My Forms (8)" at bounding box center [556, 87] width 107 height 36
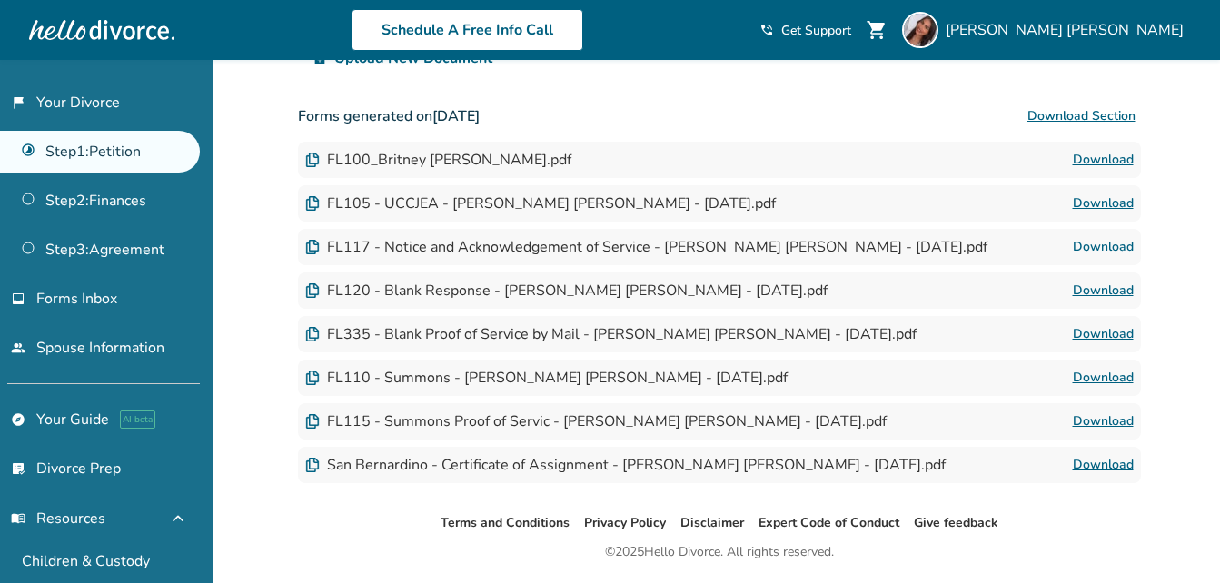
scroll to position [484, 0]
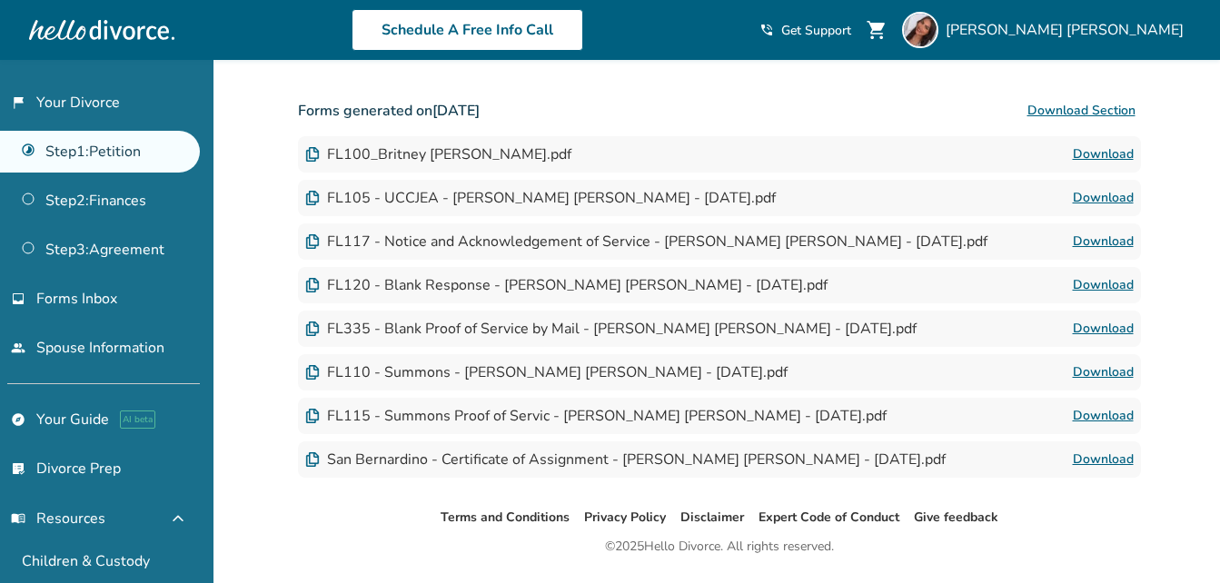
click at [1092, 407] on link "Download" at bounding box center [1103, 416] width 61 height 22
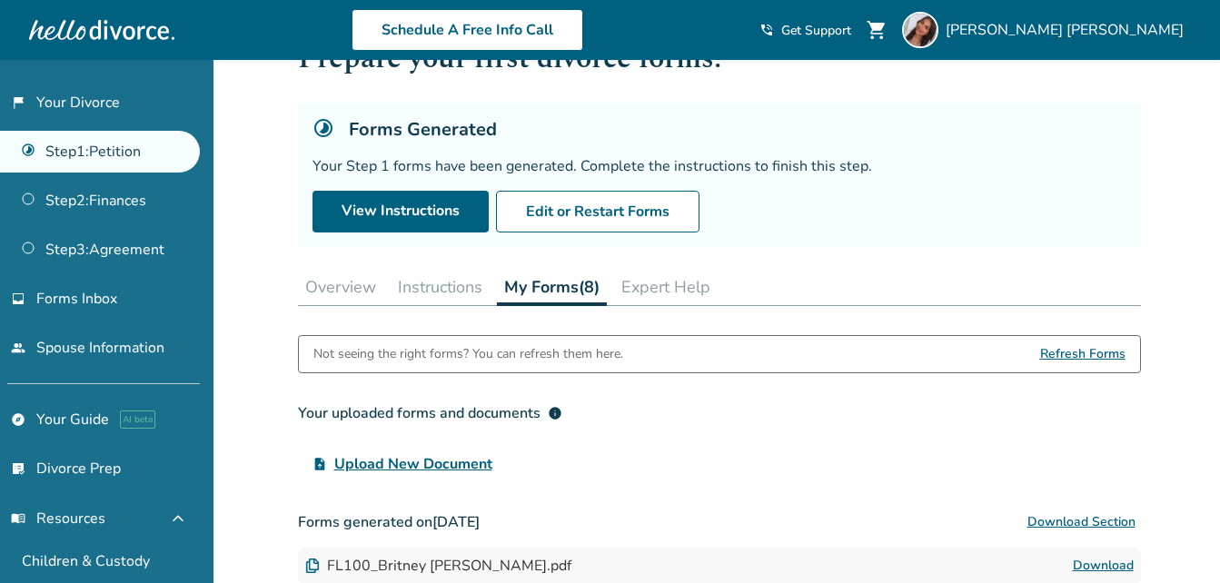
scroll to position [72, 0]
click at [466, 288] on button "Instructions" at bounding box center [440, 288] width 99 height 36
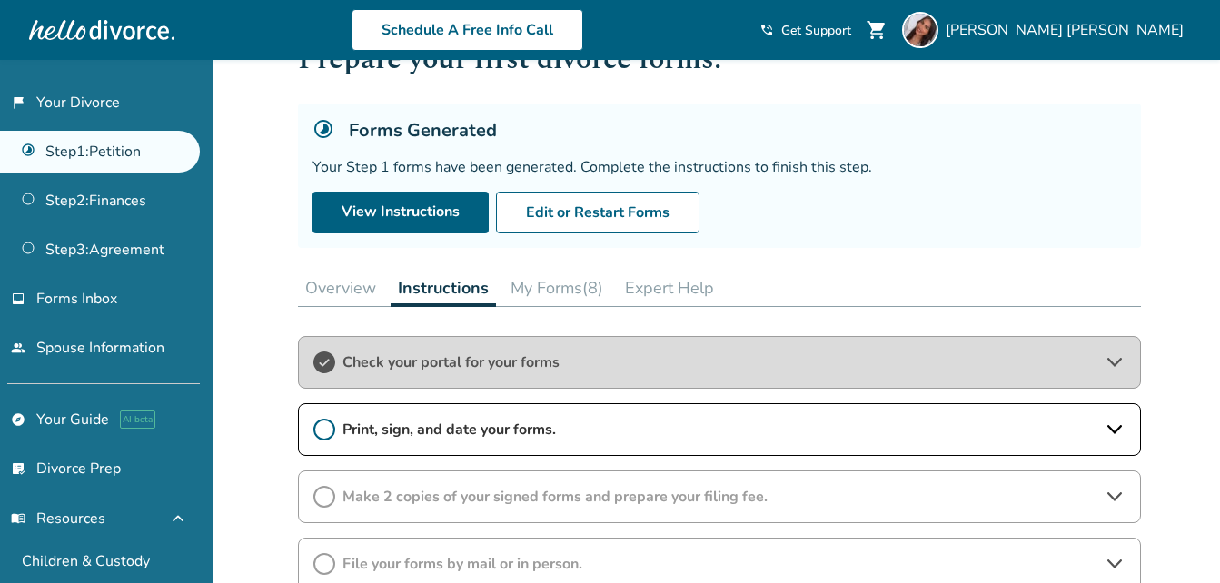
click at [752, 437] on span "Print, sign, and date your forms." at bounding box center [720, 430] width 754 height 20
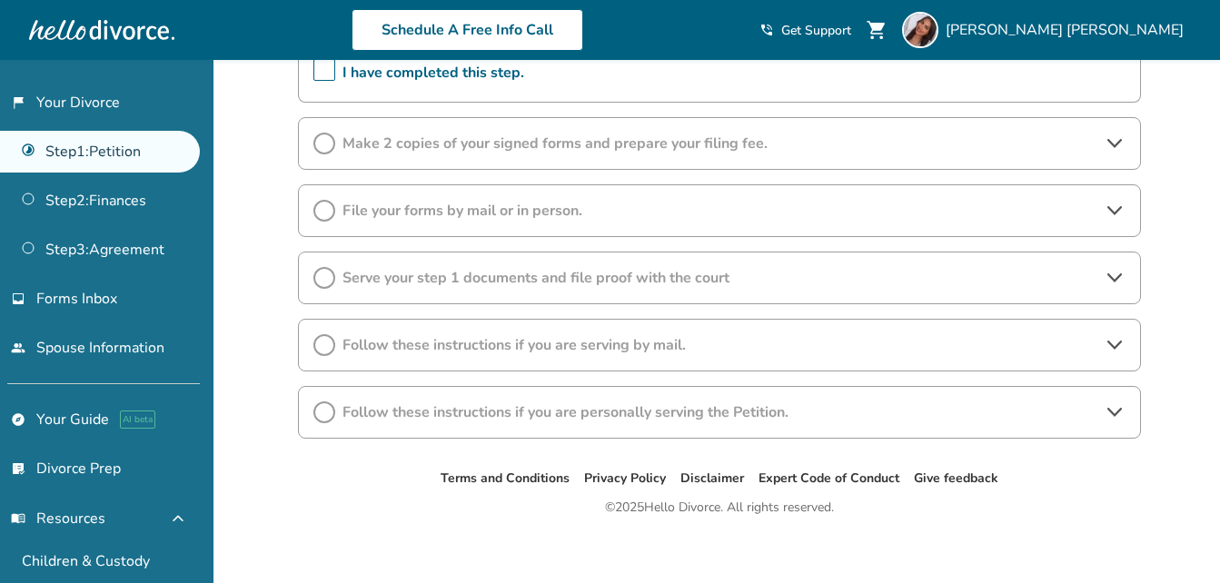
scroll to position [631, 0]
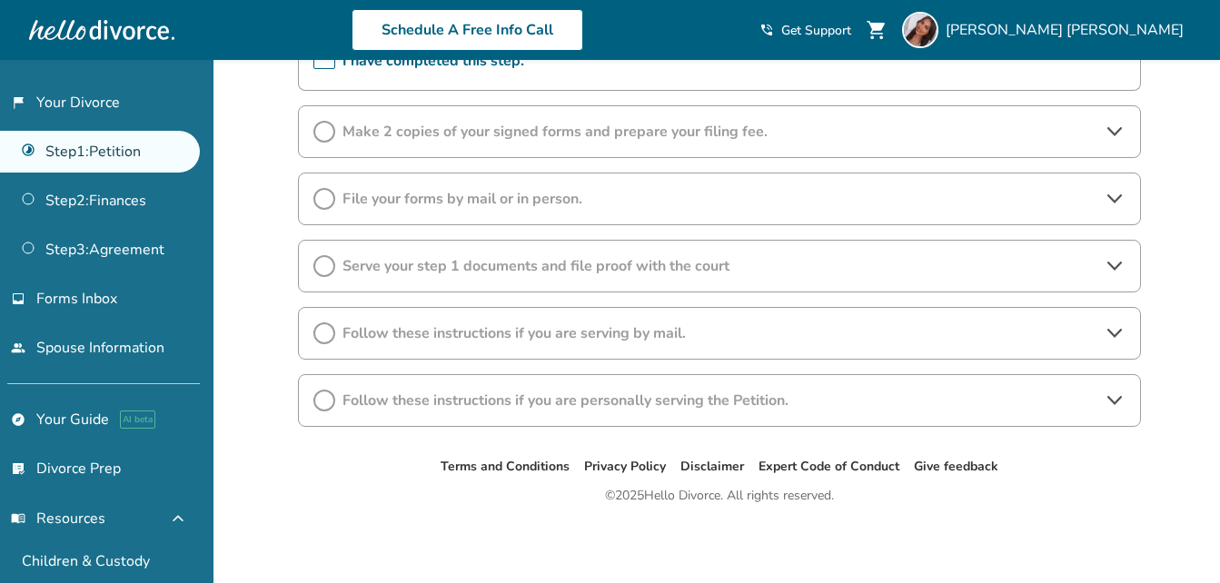
click at [849, 406] on span "Follow these instructions if you are personally serving the Petition." at bounding box center [720, 401] width 754 height 20
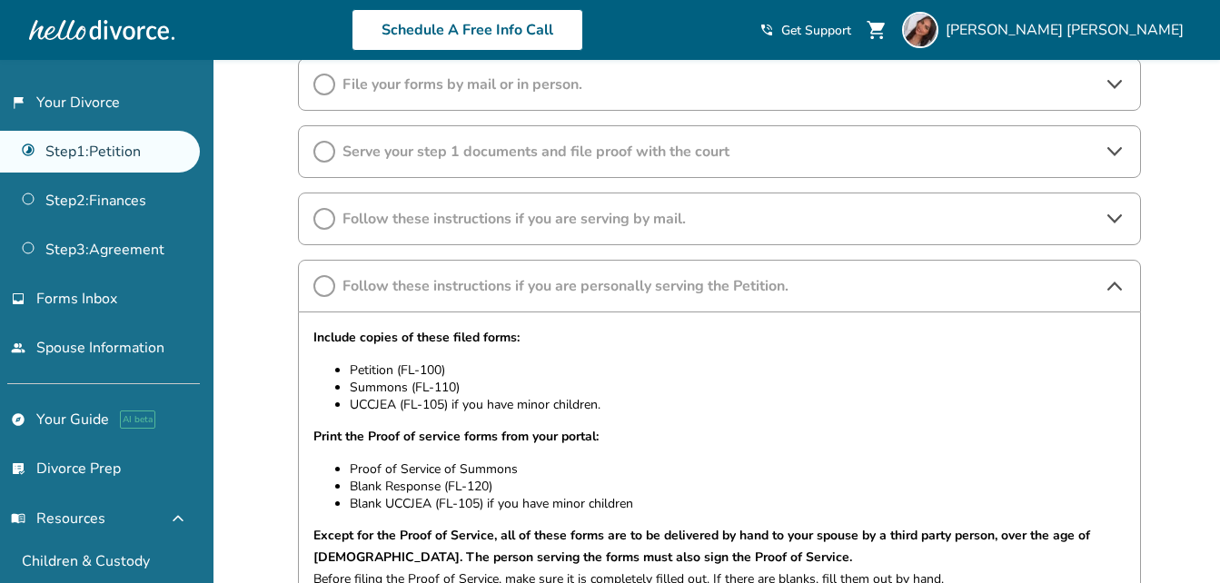
scroll to position [743, 0]
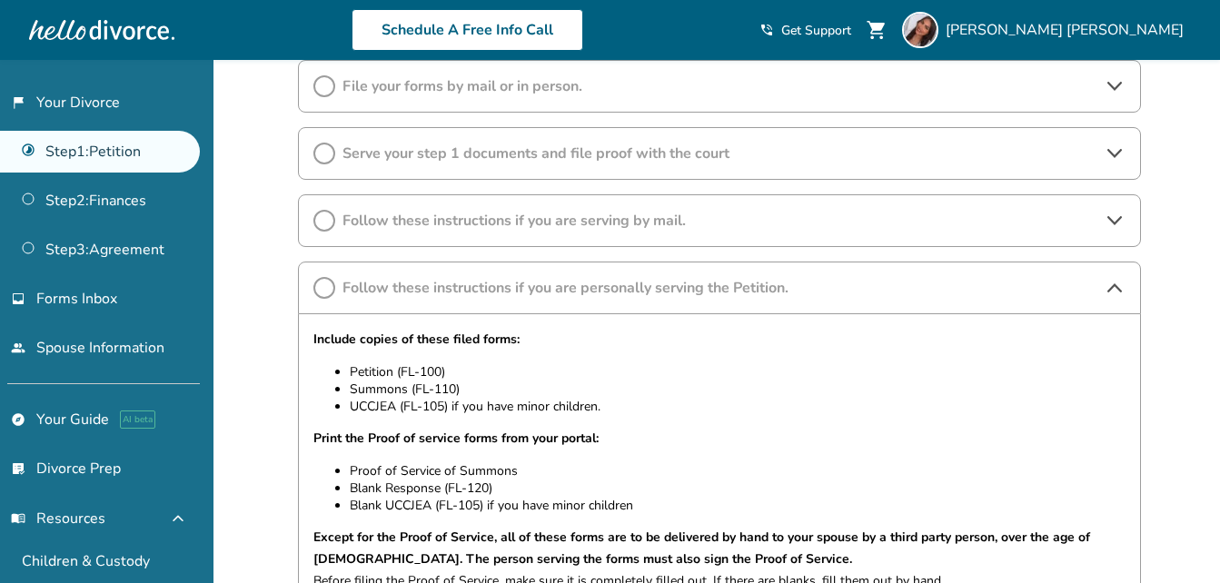
click at [933, 298] on div "Follow these instructions if you are personally serving the Petition." at bounding box center [719, 288] width 843 height 53
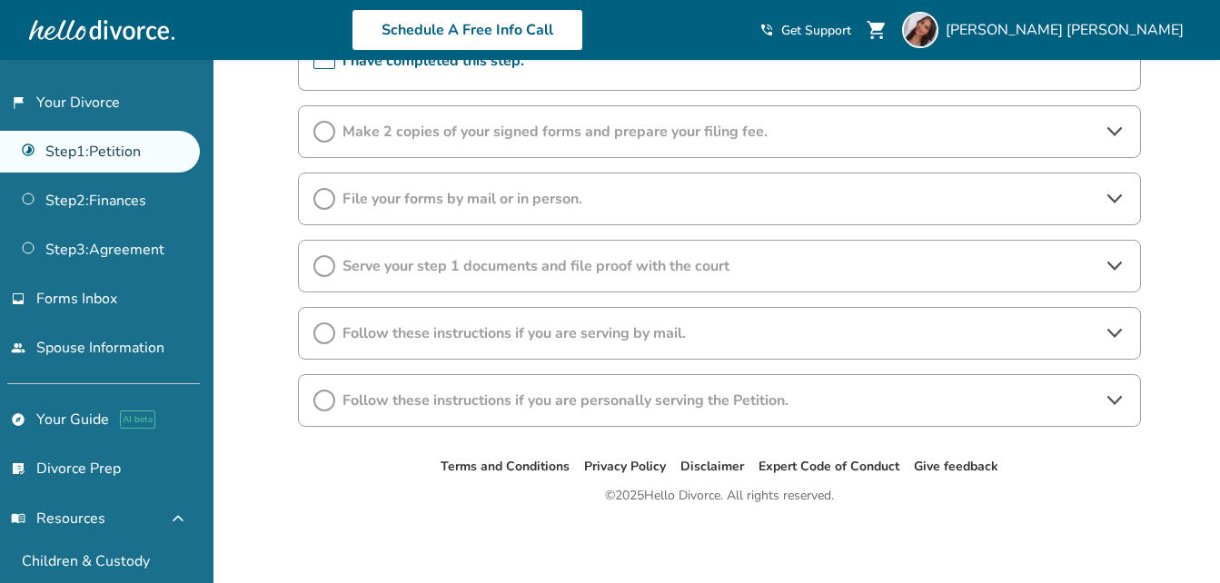
click at [1112, 331] on icon at bounding box center [1115, 334] width 22 height 22
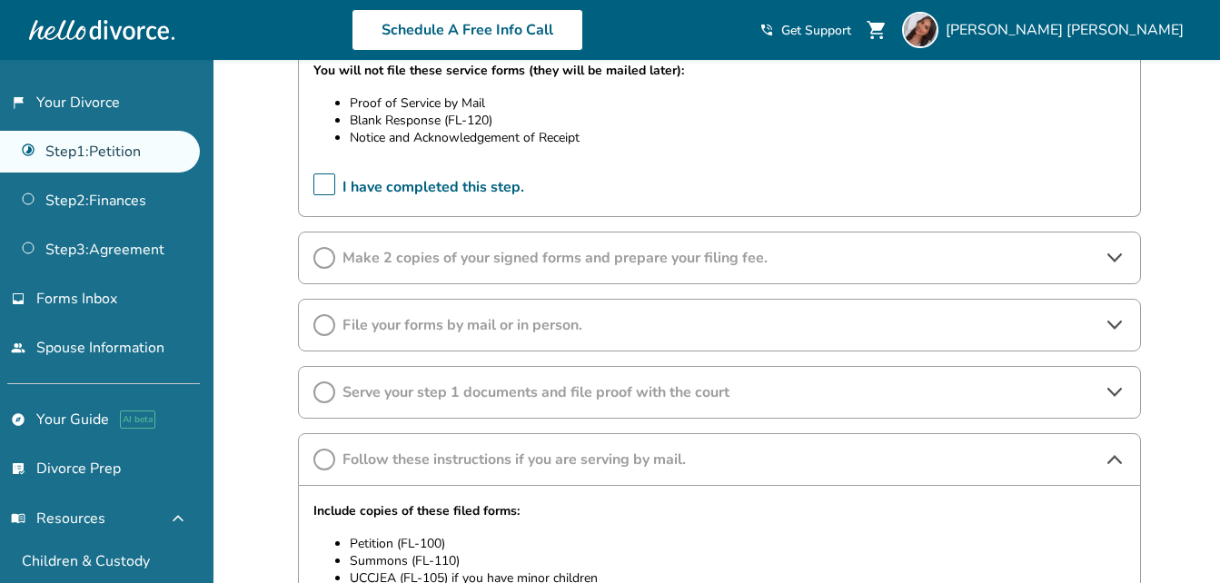
scroll to position [502, 0]
click at [1108, 466] on icon at bounding box center [1115, 462] width 22 height 22
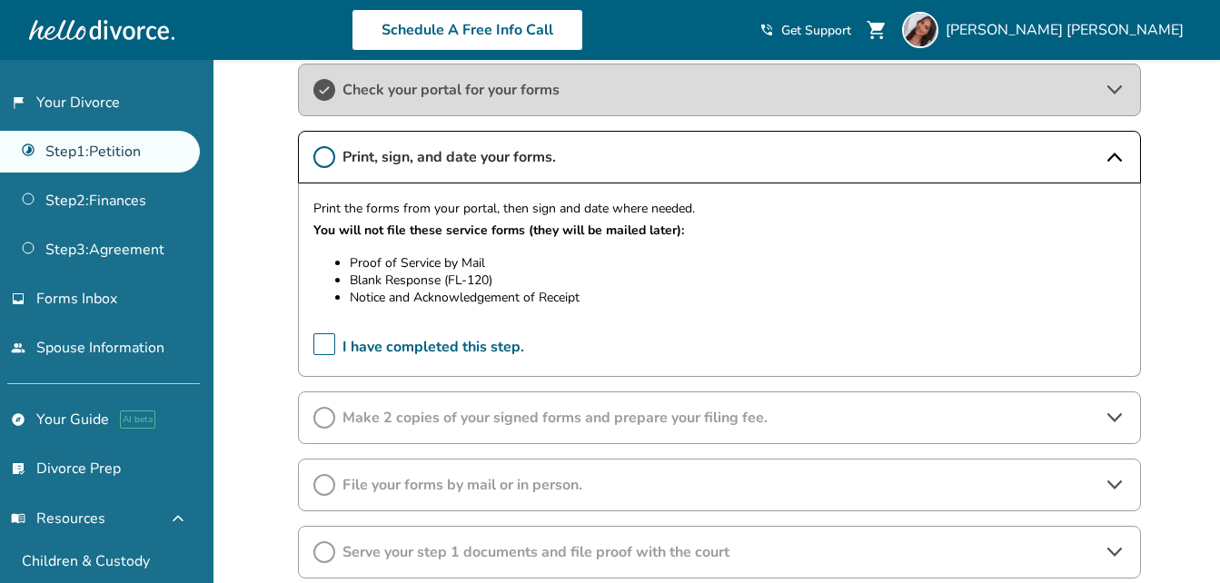
scroll to position [341, 0]
click at [1120, 415] on icon at bounding box center [1115, 422] width 22 height 22
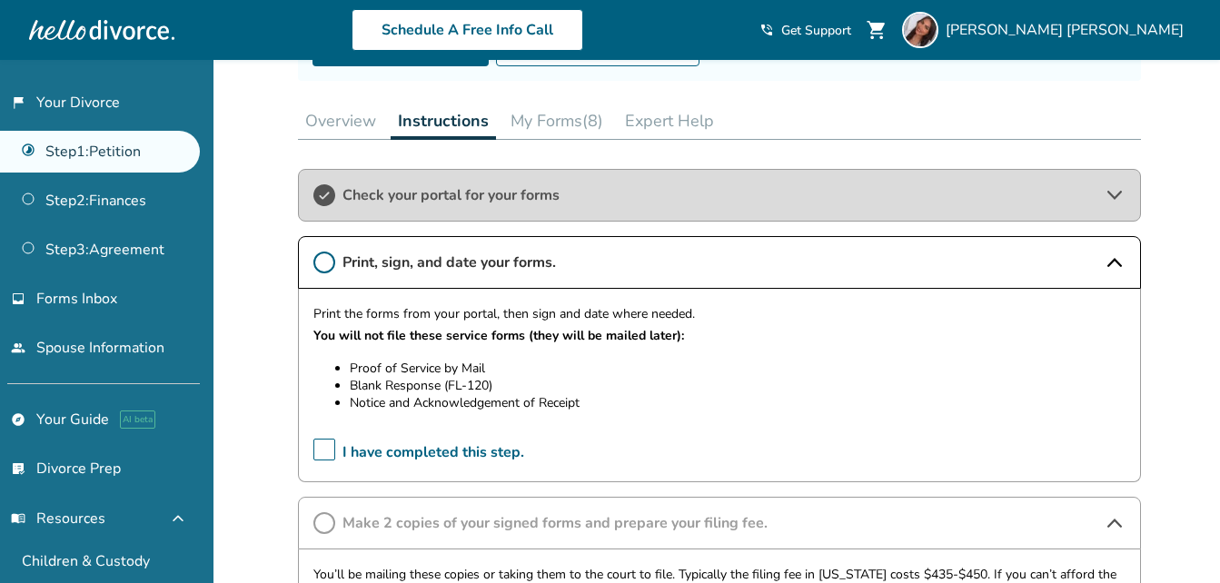
scroll to position [238, 0]
click at [690, 115] on button "Expert Help" at bounding box center [670, 122] width 104 height 36
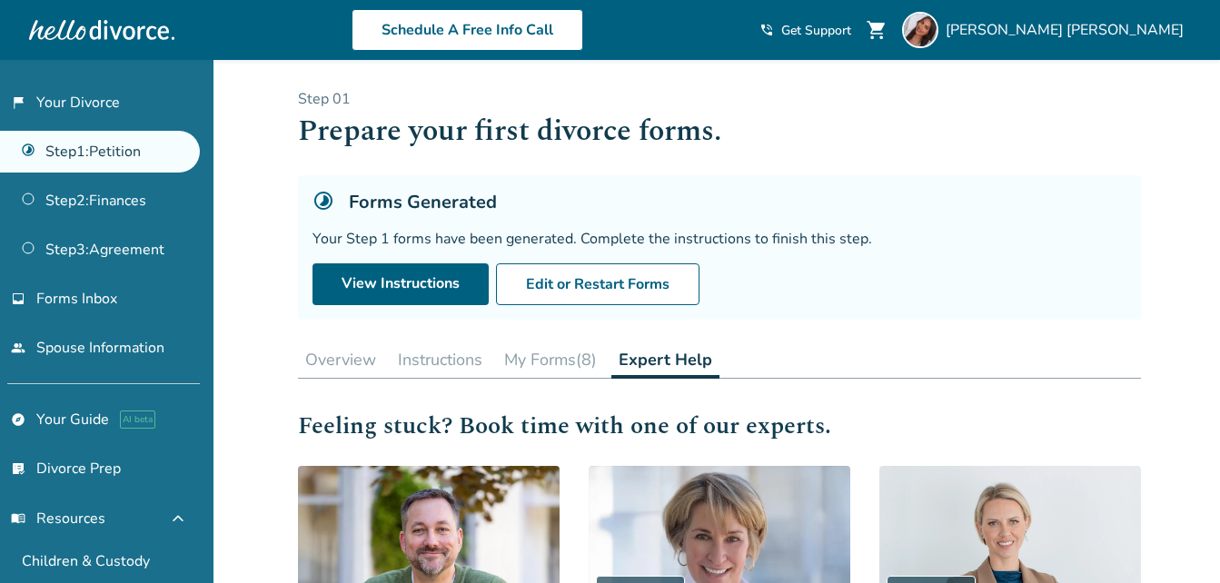
click at [579, 368] on button "My Forms (8)" at bounding box center [550, 360] width 107 height 36
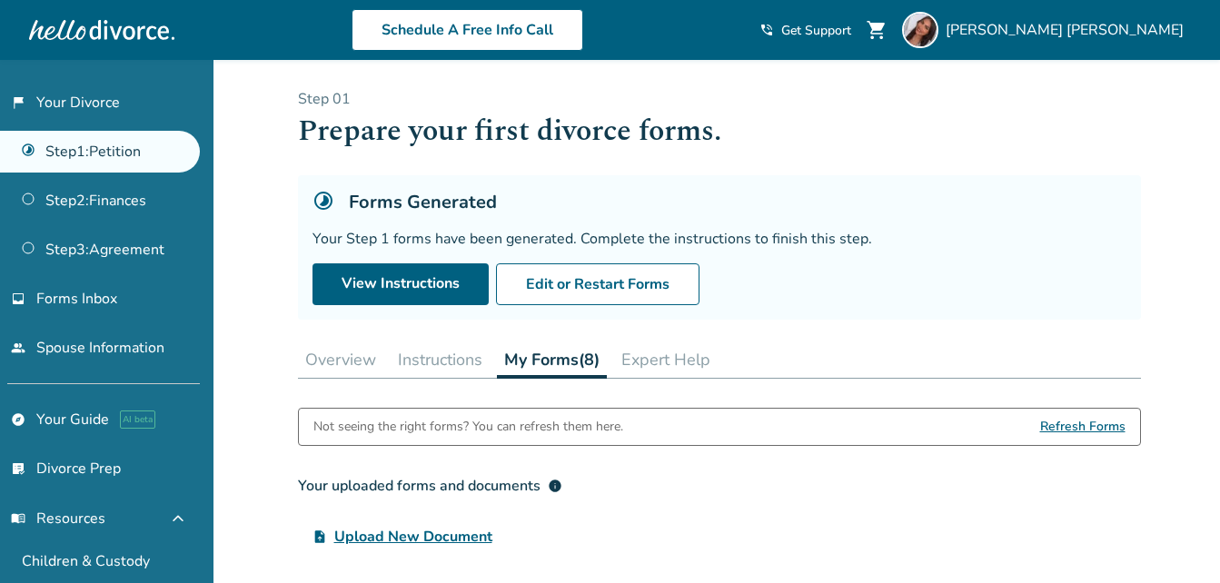
click at [787, 358] on div "Overview Instructions My Forms (8) Expert Help" at bounding box center [719, 360] width 843 height 37
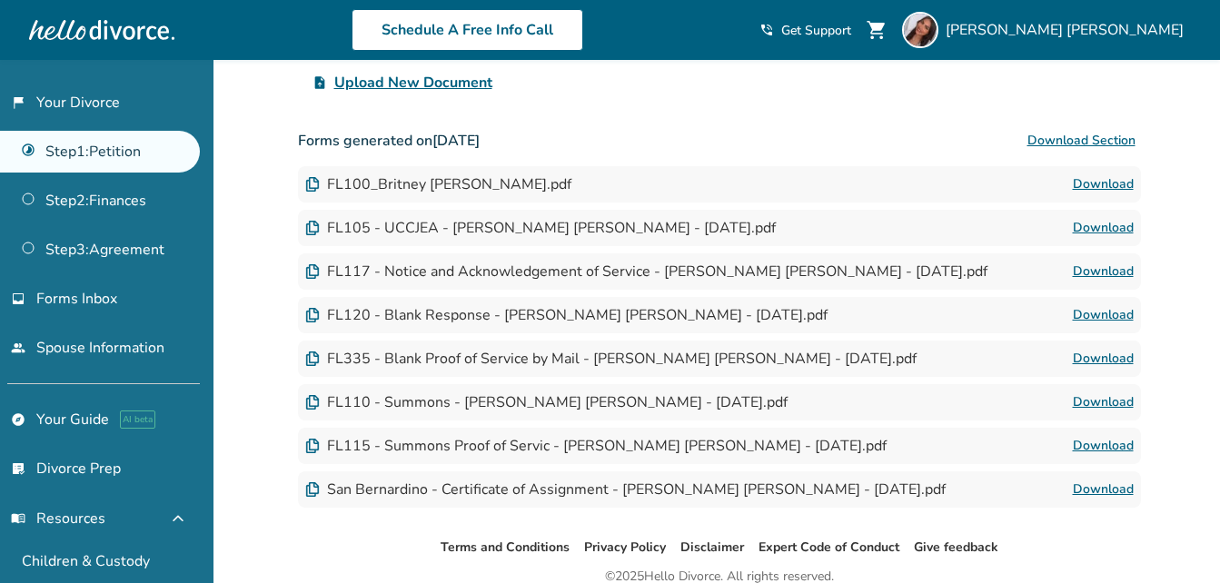
scroll to position [459, 0]
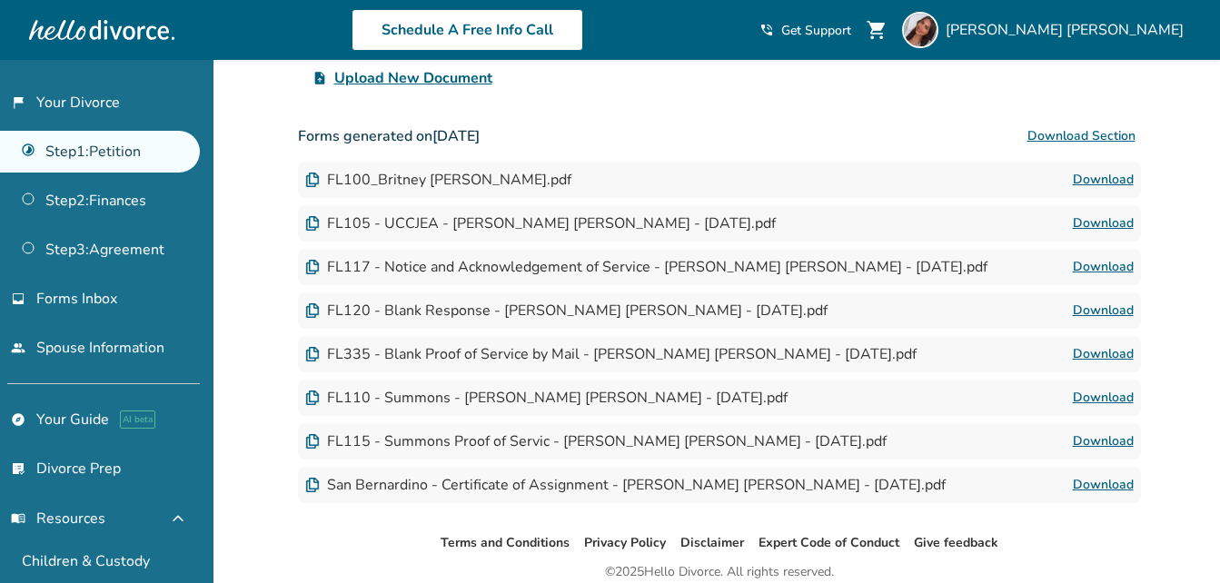
click at [623, 429] on div "FL115 - Summons Proof of Servic - [PERSON_NAME] [PERSON_NAME] - [DATE].pdf Down…" at bounding box center [719, 441] width 843 height 36
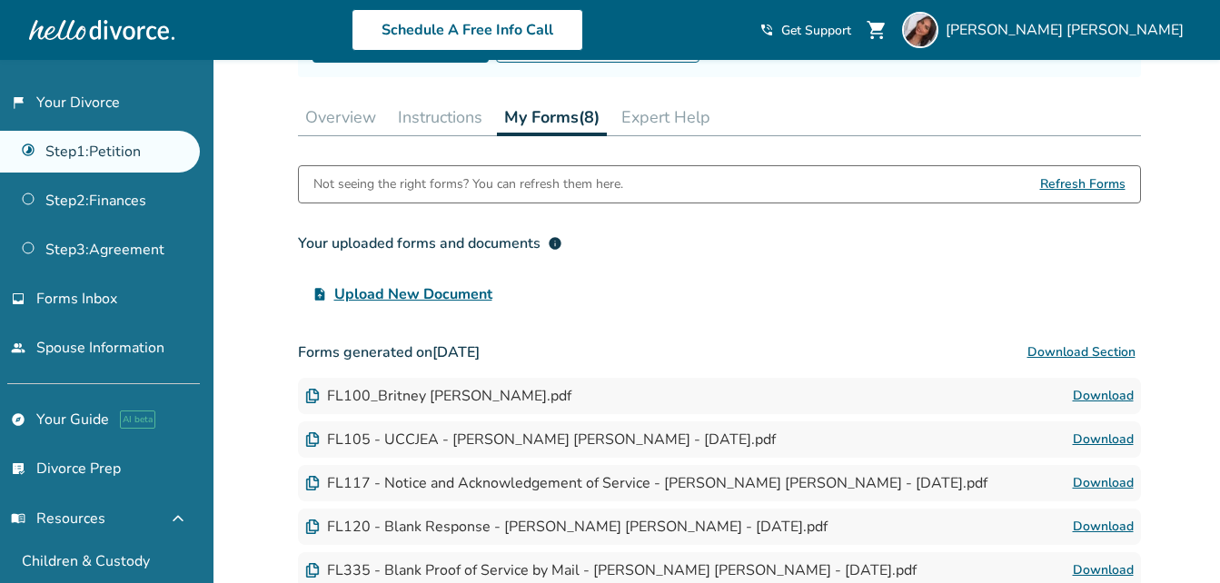
scroll to position [242, 0]
click at [448, 124] on button "Instructions" at bounding box center [440, 118] width 99 height 36
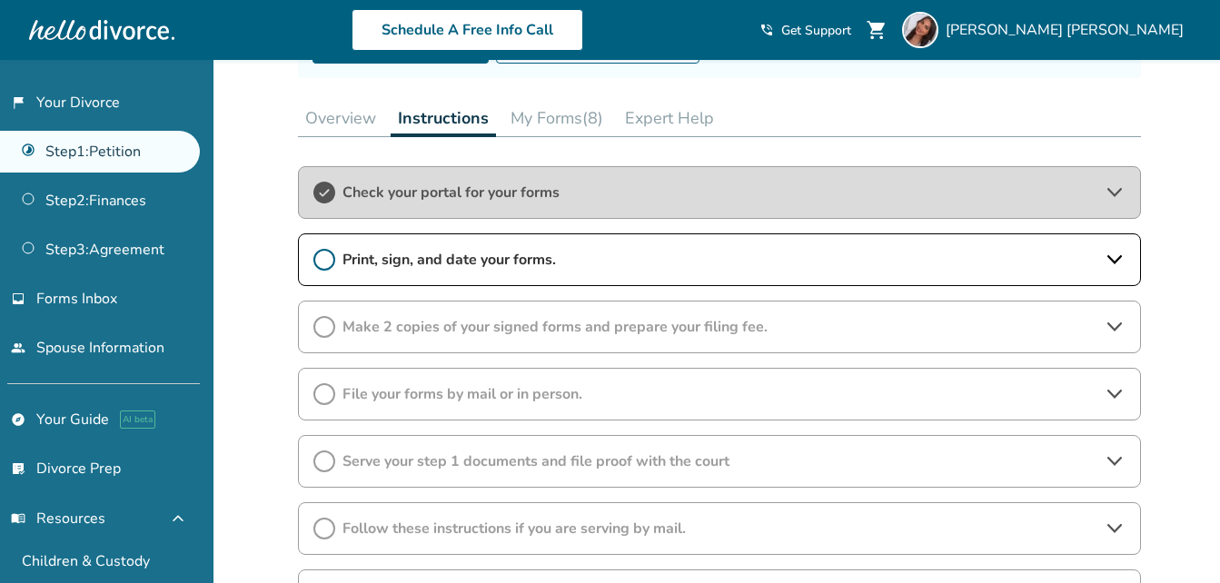
click at [1029, 205] on div "Check your portal for your forms" at bounding box center [719, 192] width 843 height 53
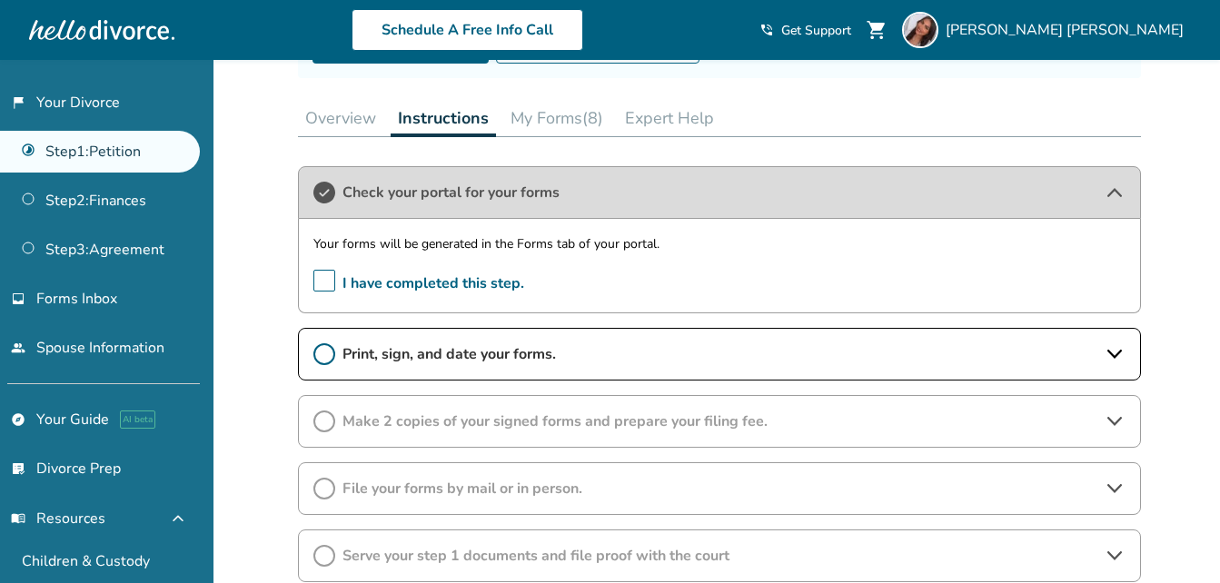
click at [1029, 205] on div "Check your portal for your forms" at bounding box center [719, 192] width 843 height 53
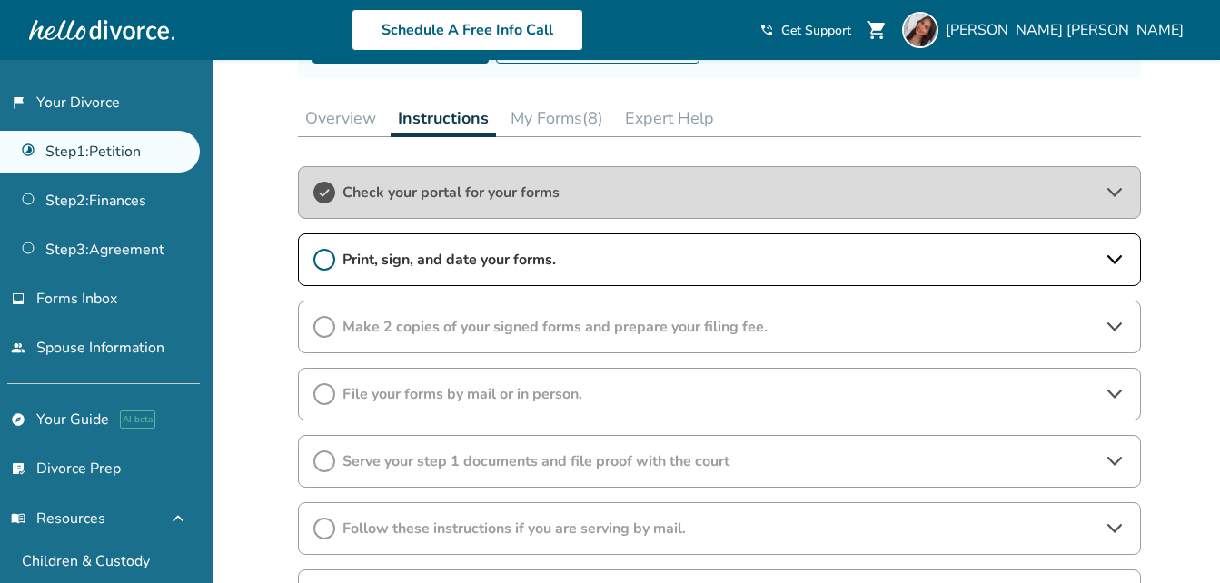
click at [1017, 271] on div "Print, sign, and date your forms." at bounding box center [719, 259] width 843 height 53
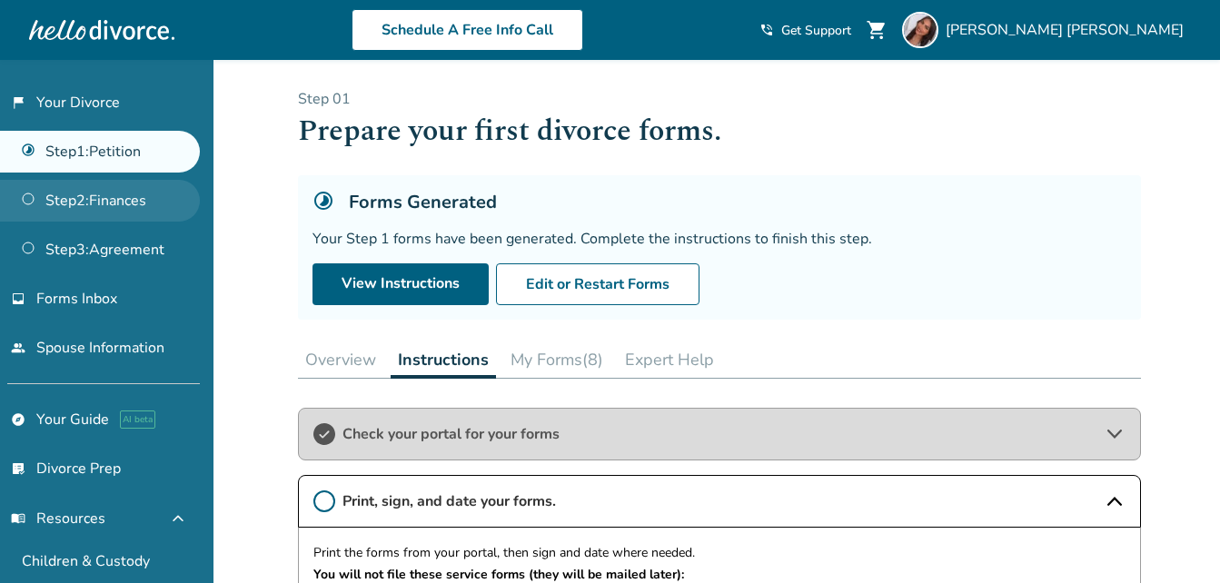
click at [126, 207] on link "Step 2 : Finances" at bounding box center [100, 201] width 200 height 42
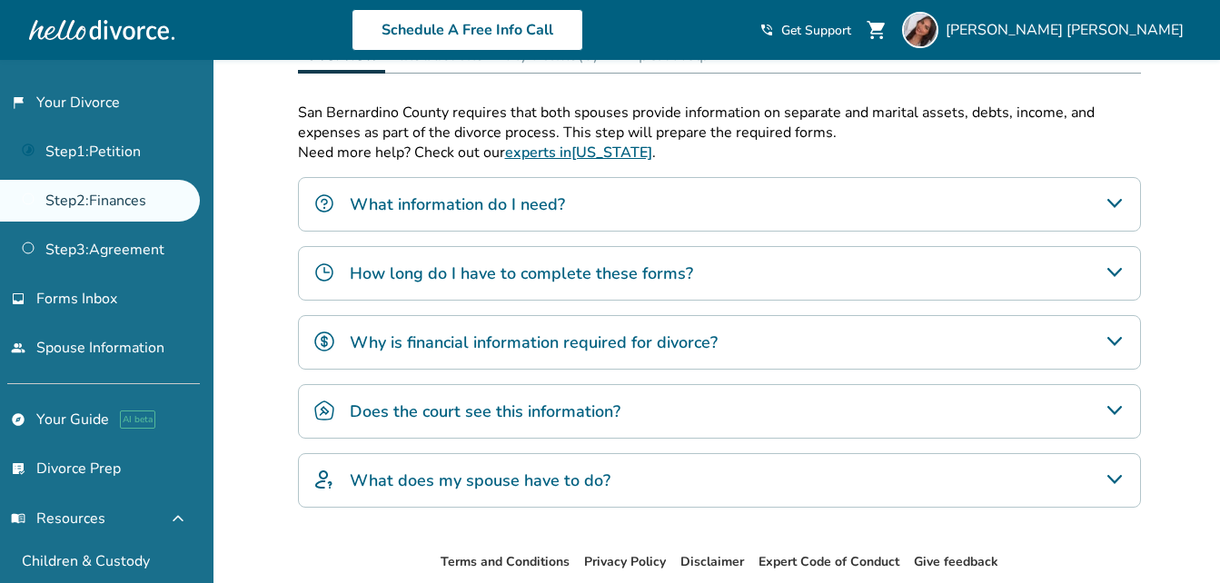
scroll to position [559, 0]
click at [499, 283] on h4 "How long do I have to complete these forms?" at bounding box center [521, 273] width 343 height 24
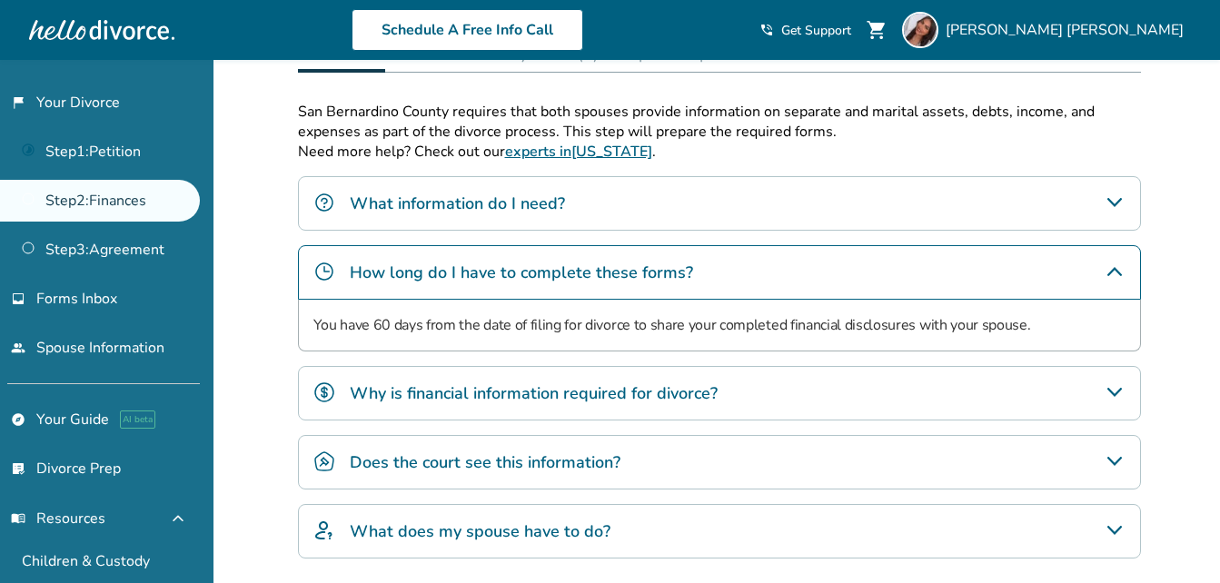
click at [499, 283] on h4 "How long do I have to complete these forms?" at bounding box center [521, 273] width 343 height 24
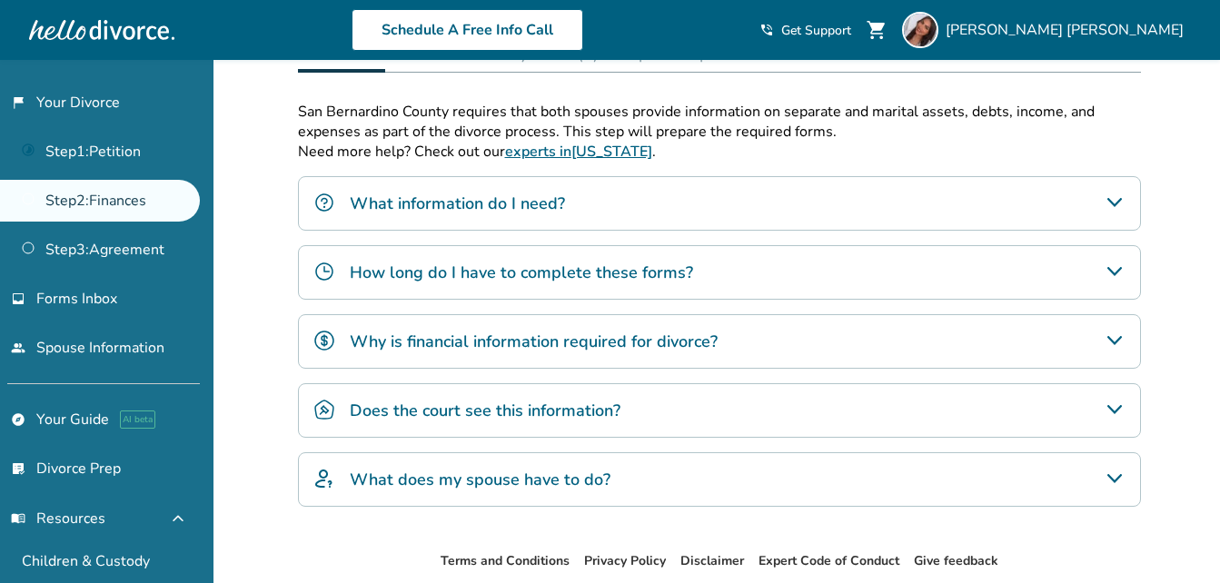
click at [542, 209] on h4 "What information do I need?" at bounding box center [457, 204] width 215 height 24
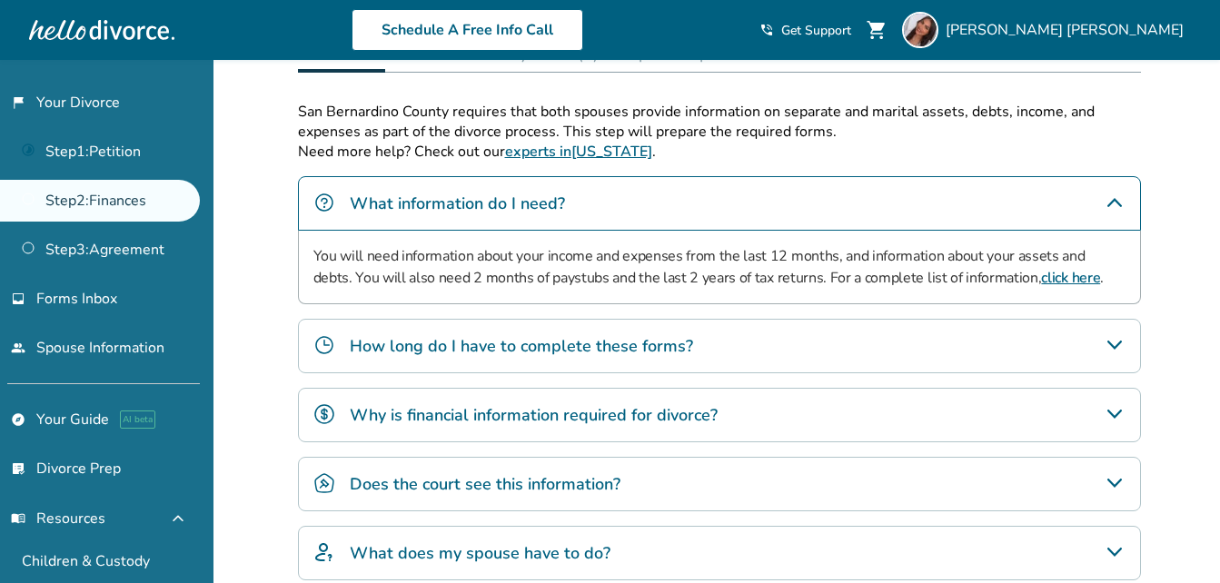
click at [542, 209] on h4 "What information do I need?" at bounding box center [457, 204] width 215 height 24
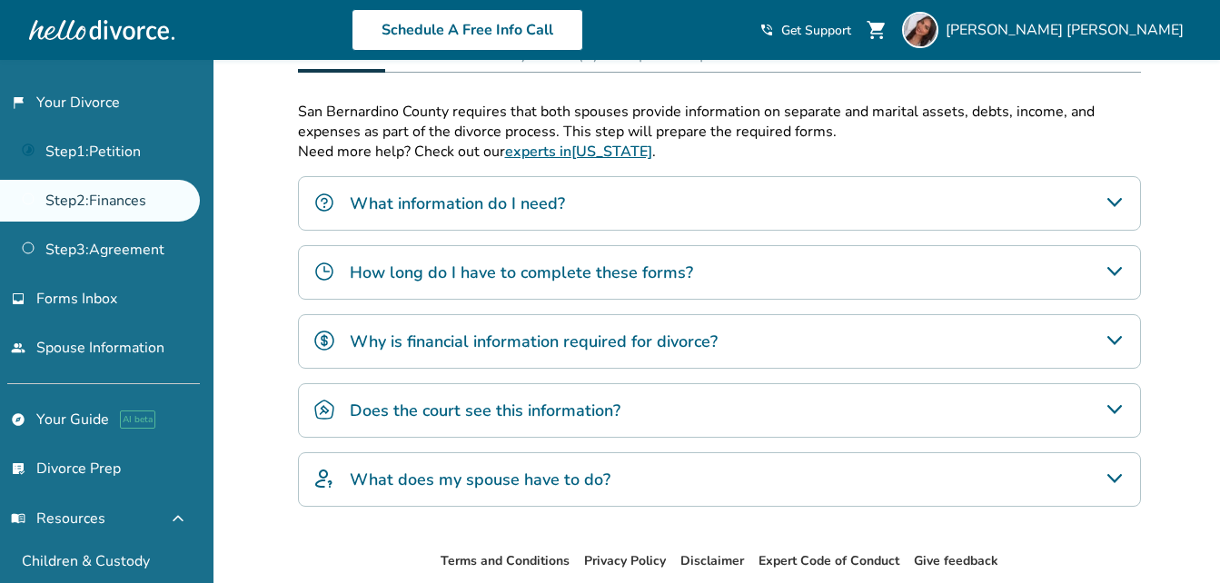
click at [479, 422] on div "Does the court see this information?" at bounding box center [719, 410] width 843 height 55
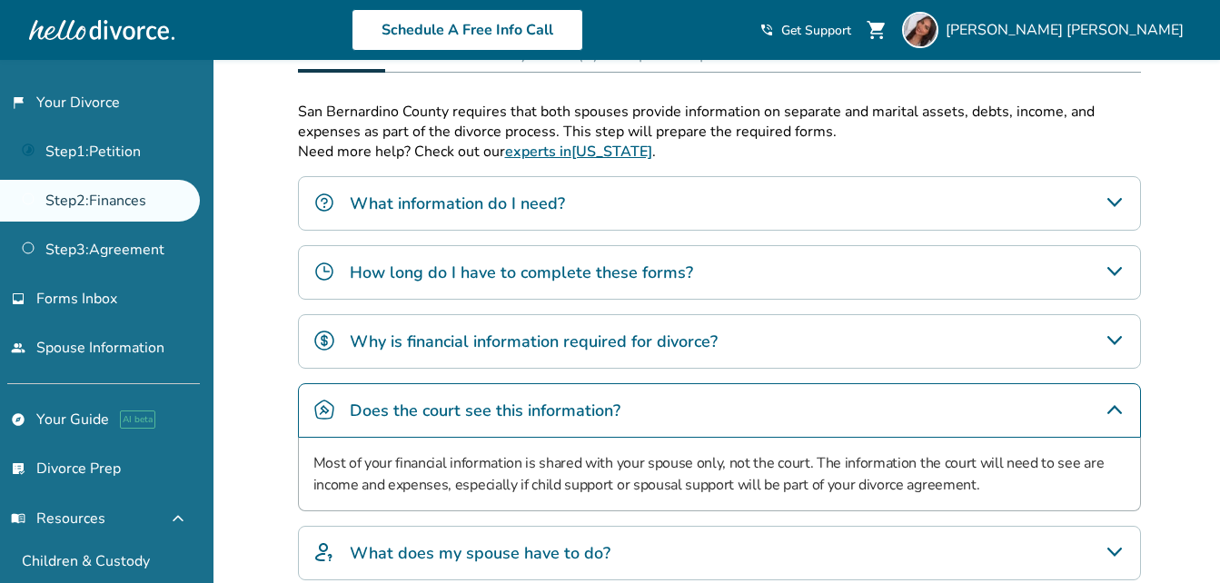
click at [479, 422] on div "Does the court see this information?" at bounding box center [719, 410] width 843 height 55
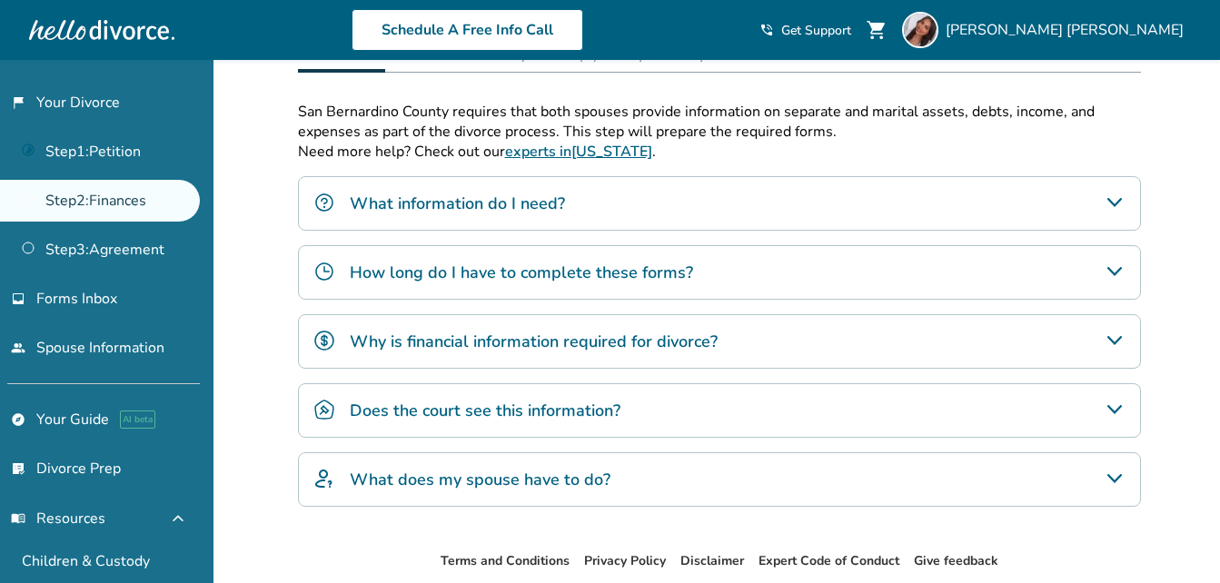
click at [456, 483] on h4 "What does my spouse have to do?" at bounding box center [480, 480] width 261 height 24
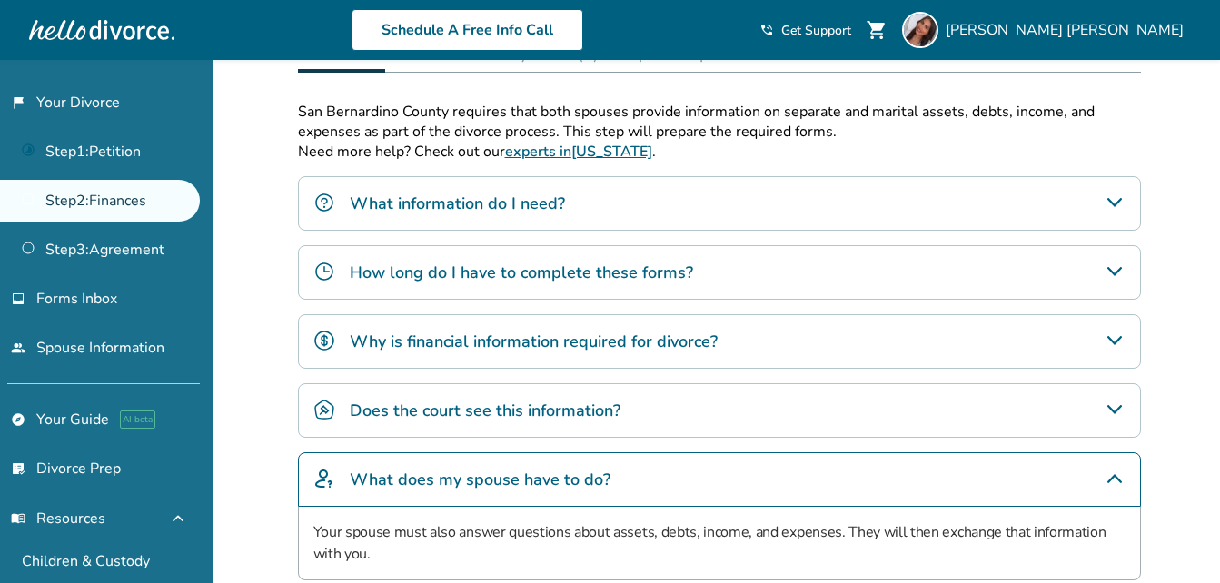
click at [456, 483] on h4 "What does my spouse have to do?" at bounding box center [480, 480] width 261 height 24
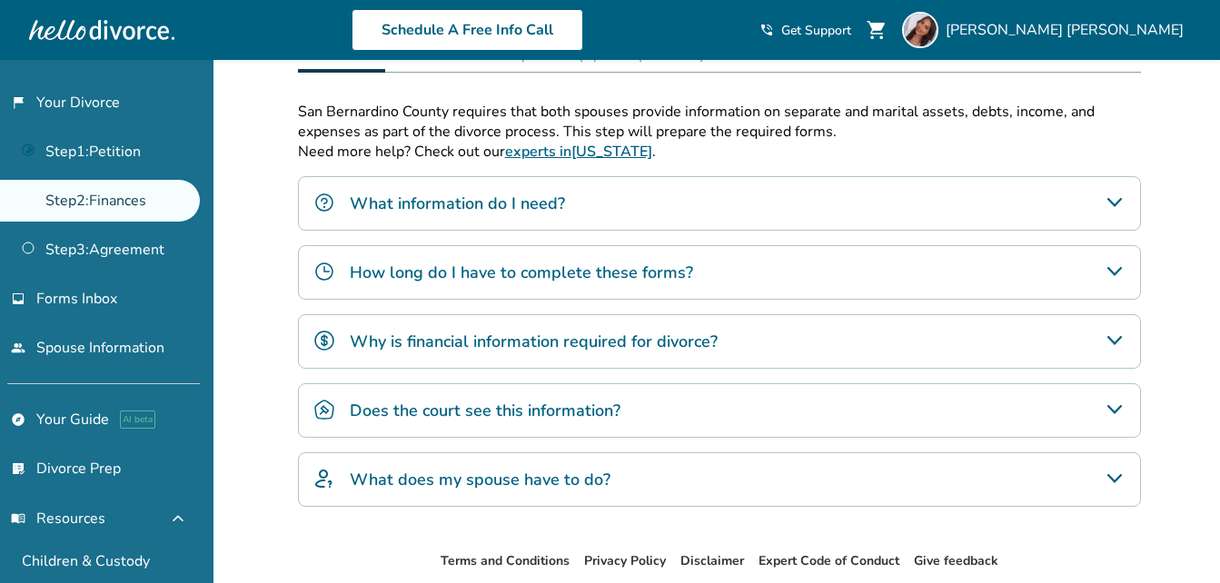
click at [505, 354] on div "Why is financial information required for divorce?" at bounding box center [719, 341] width 843 height 55
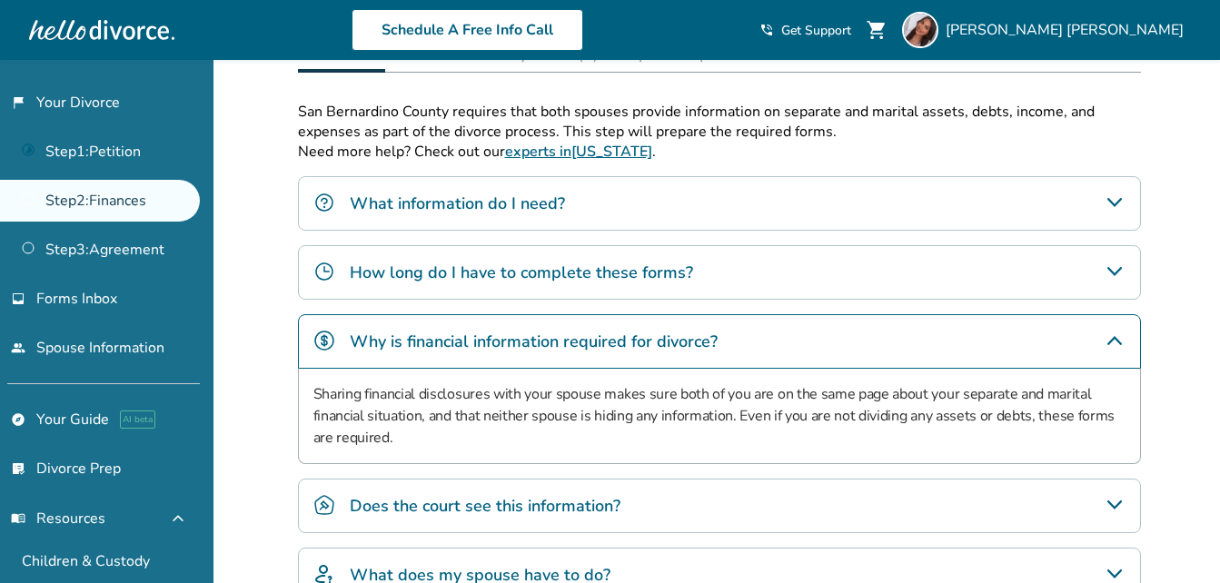
click at [505, 354] on div "Why is financial information required for divorce?" at bounding box center [719, 341] width 843 height 55
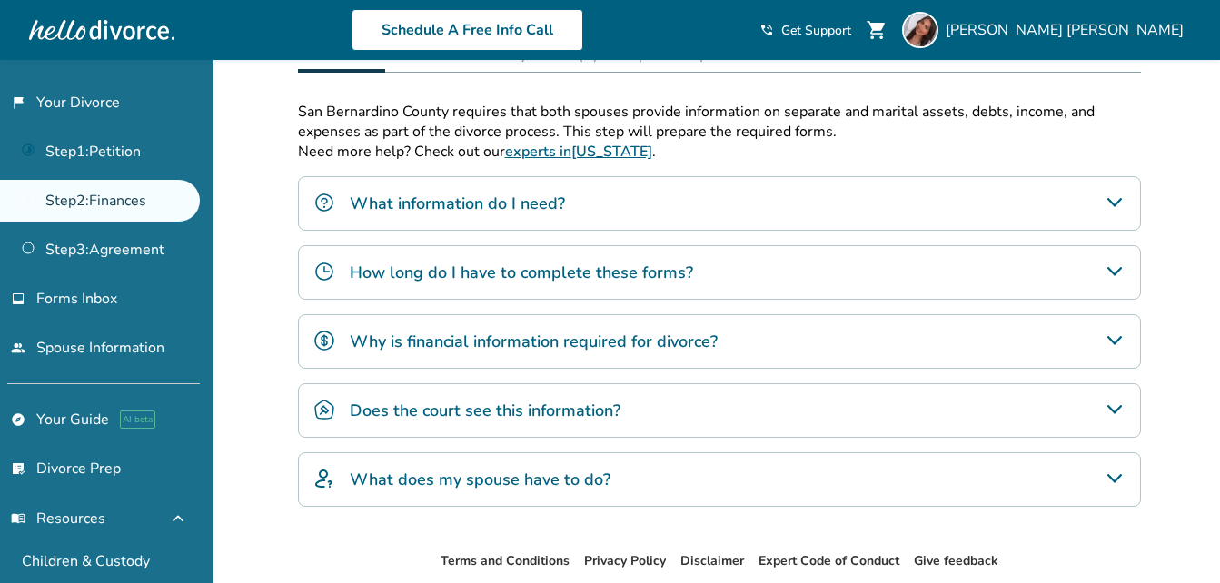
click at [549, 205] on h4 "What information do I need?" at bounding box center [457, 204] width 215 height 24
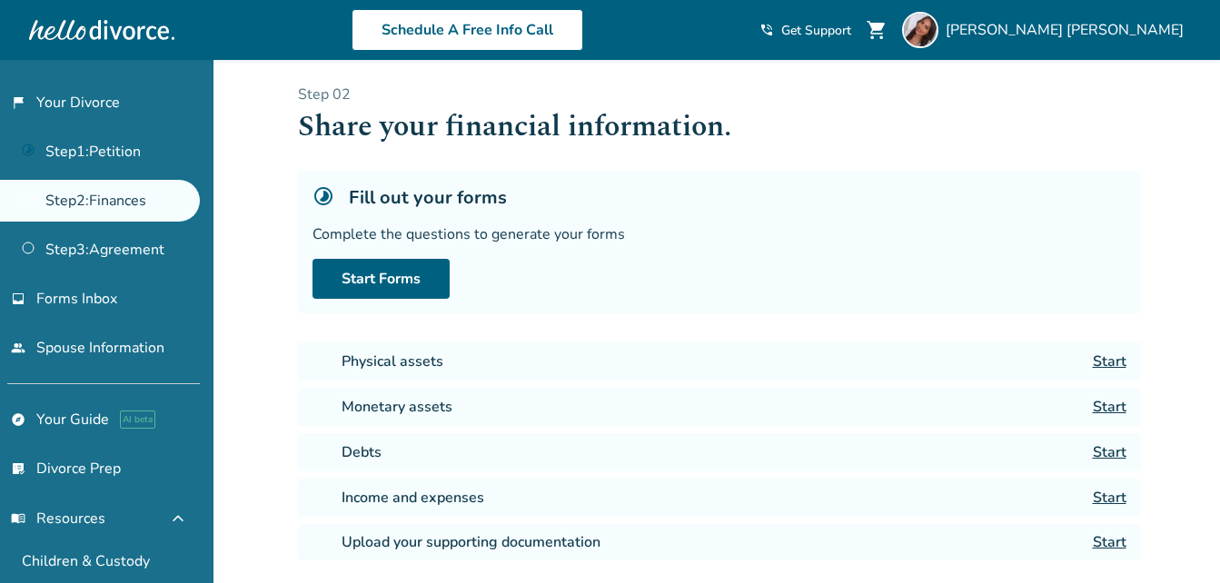
scroll to position [0, 0]
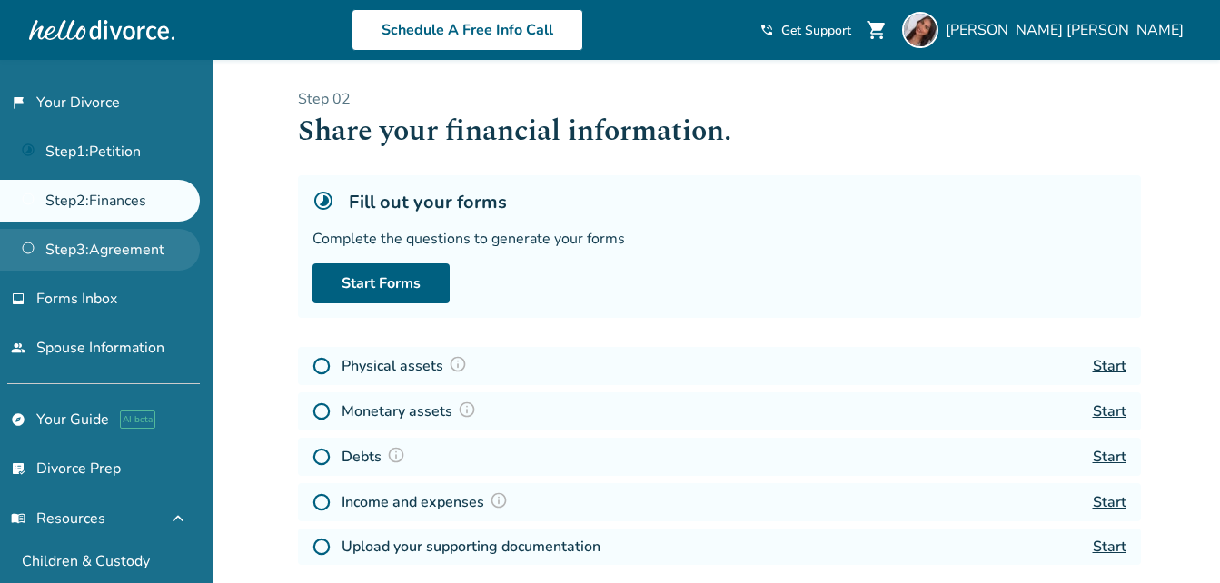
click at [133, 257] on link "Step 3 : Agreement" at bounding box center [100, 250] width 200 height 42
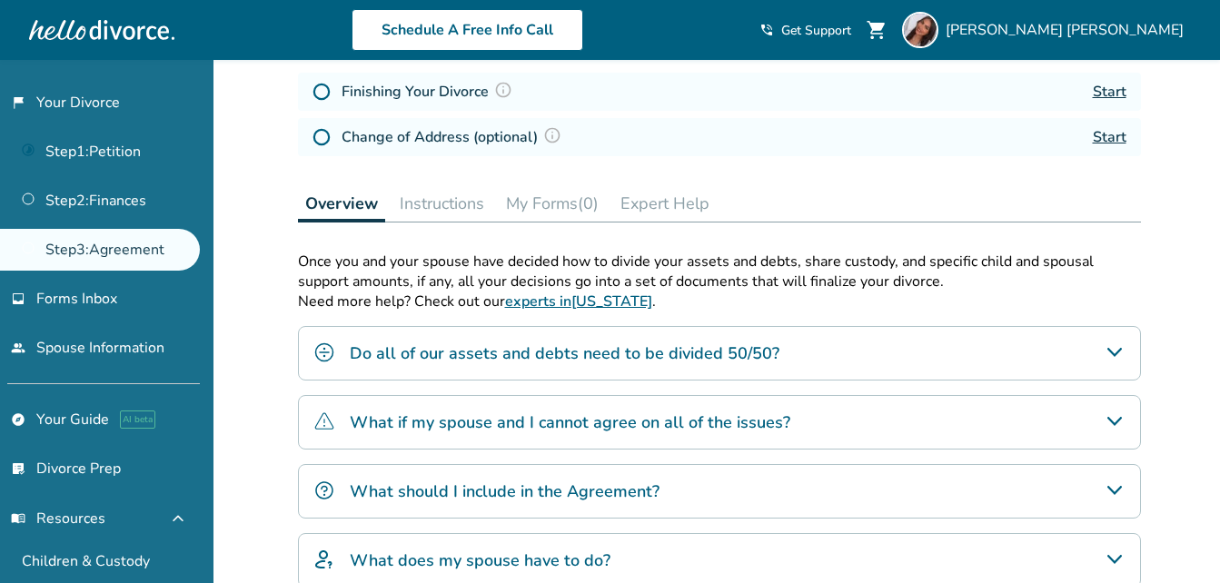
scroll to position [273, 0]
click at [408, 422] on h4 "What if my spouse and I cannot agree on all of the issues?" at bounding box center [570, 424] width 441 height 24
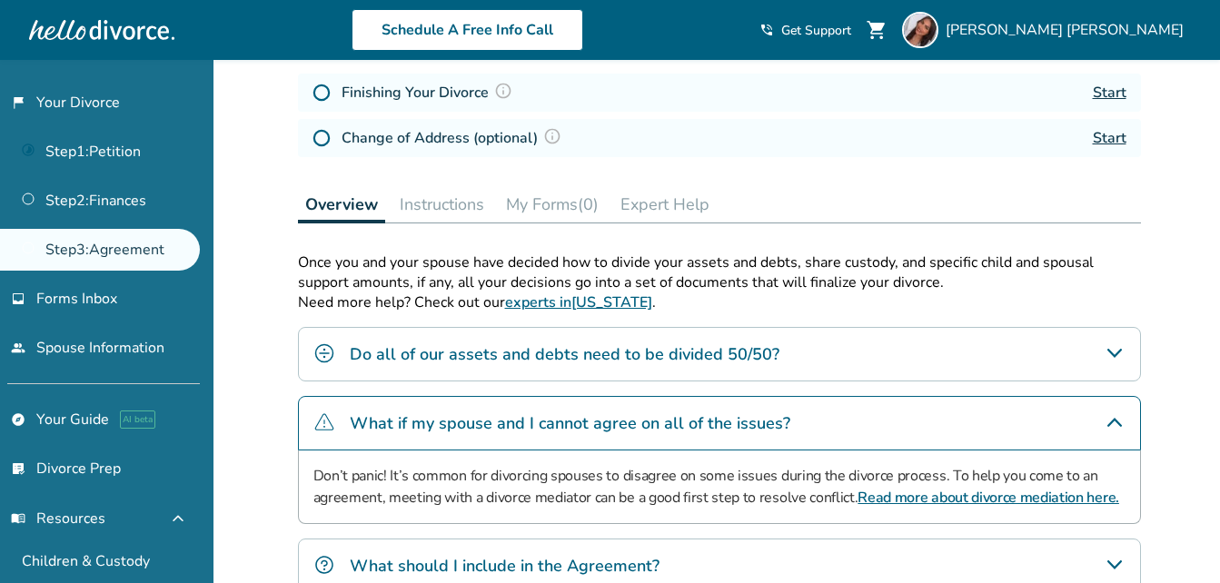
click at [408, 422] on h4 "What if my spouse and I cannot agree on all of the issues?" at bounding box center [570, 424] width 441 height 24
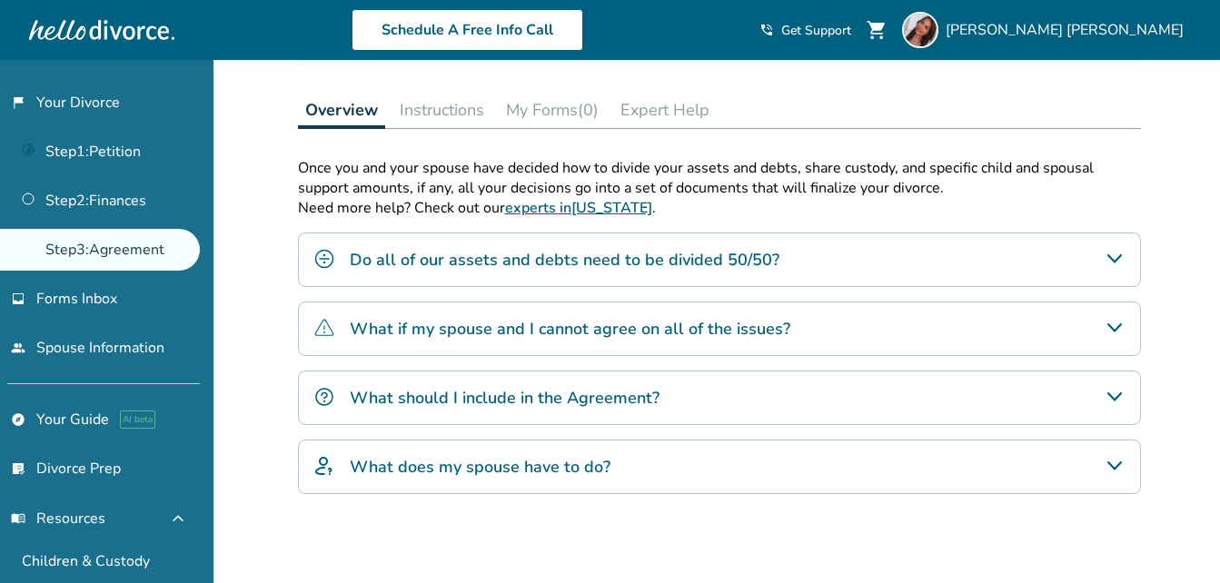
scroll to position [369, 0]
click at [419, 392] on h4 "What should I include in the Agreement?" at bounding box center [505, 397] width 310 height 24
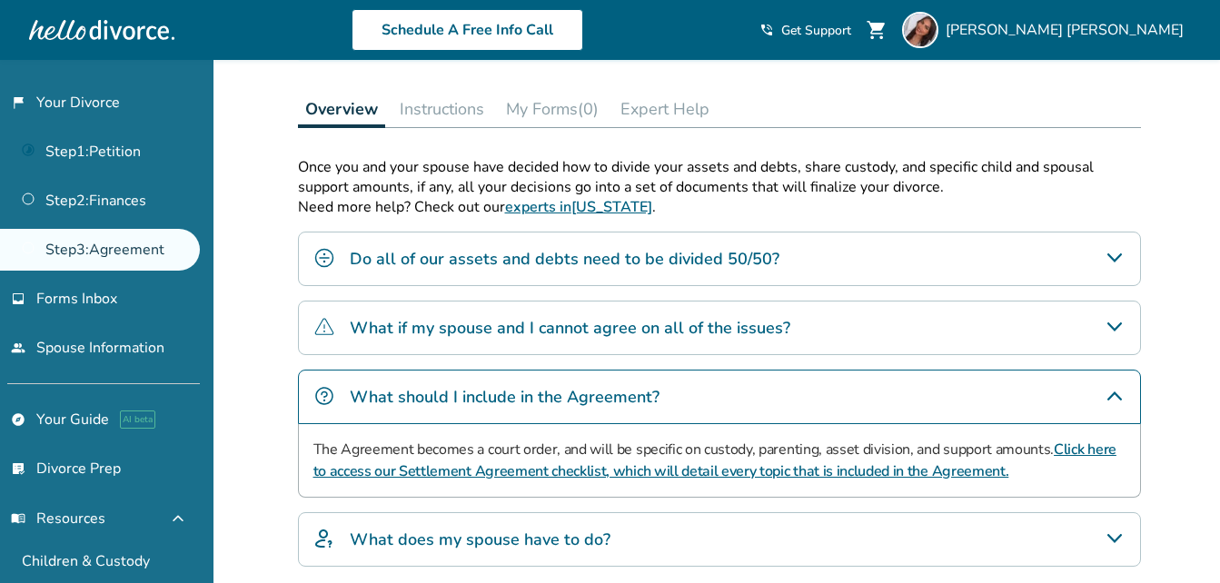
click at [419, 392] on h4 "What should I include in the Agreement?" at bounding box center [505, 397] width 310 height 24
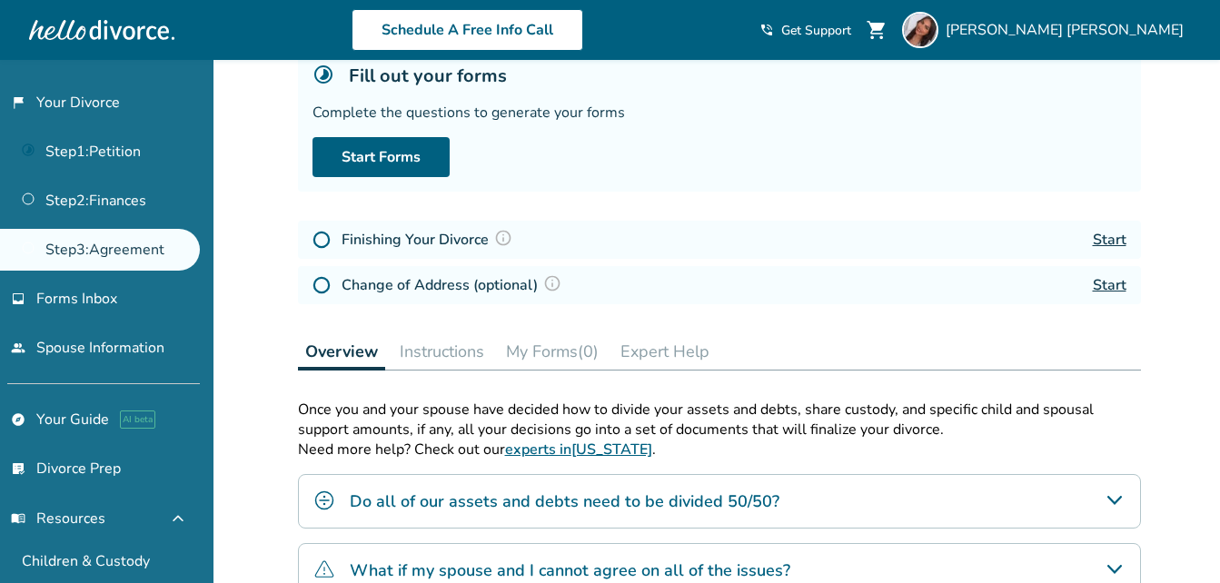
scroll to position [0, 0]
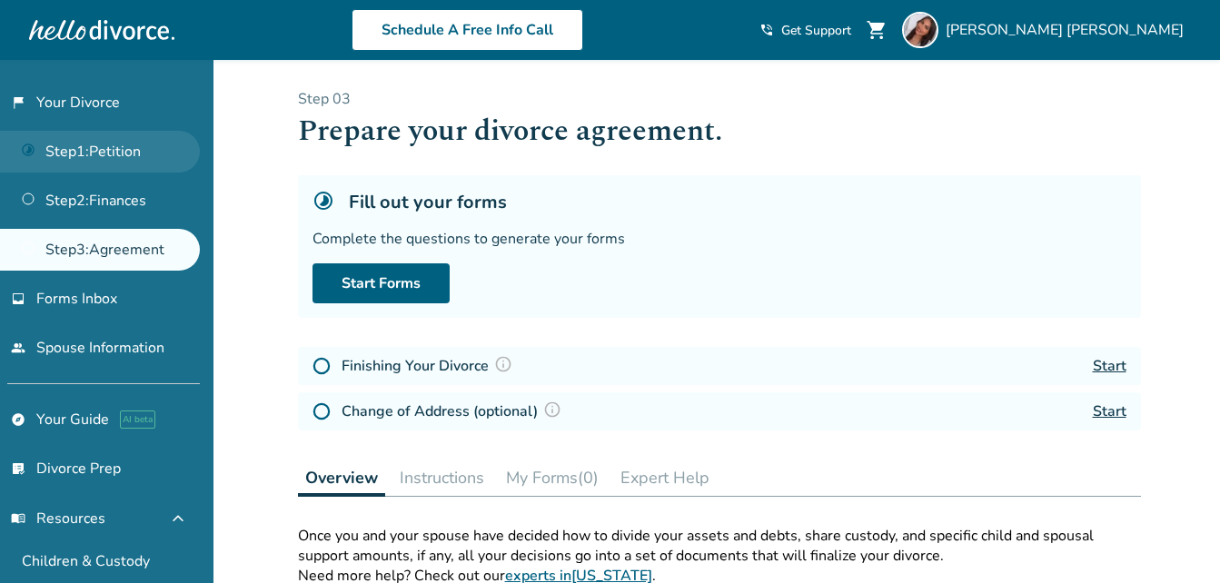
click at [150, 164] on link "Step 1 : Petition" at bounding box center [100, 152] width 200 height 42
